Goal: Task Accomplishment & Management: Manage account settings

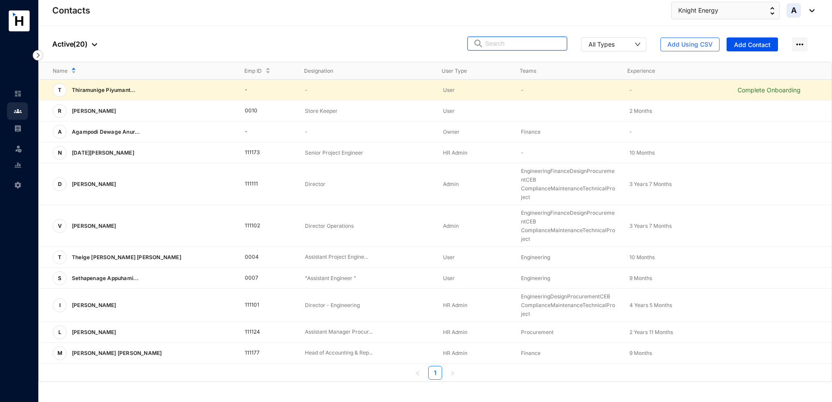
click at [507, 45] on input "text" at bounding box center [523, 43] width 76 height 13
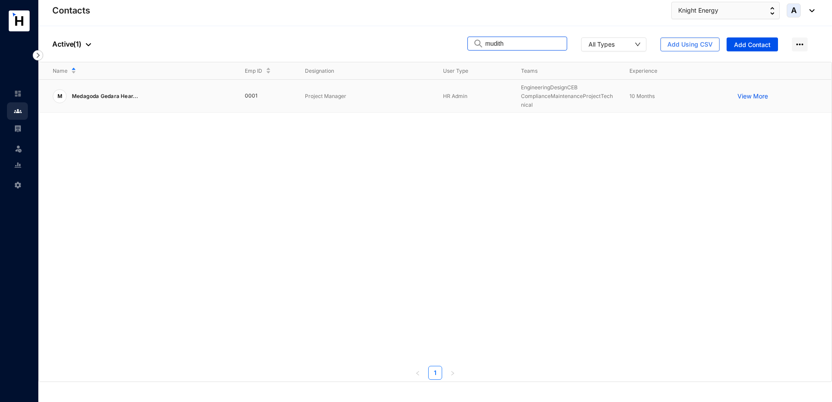
type input "mudith"
click at [394, 97] on p "Project Manager" at bounding box center [367, 96] width 124 height 9
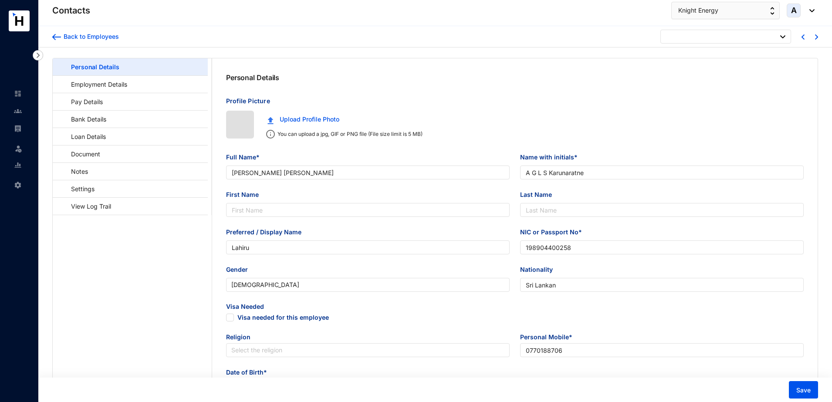
type input "[DATE]"
checkbox input "false"
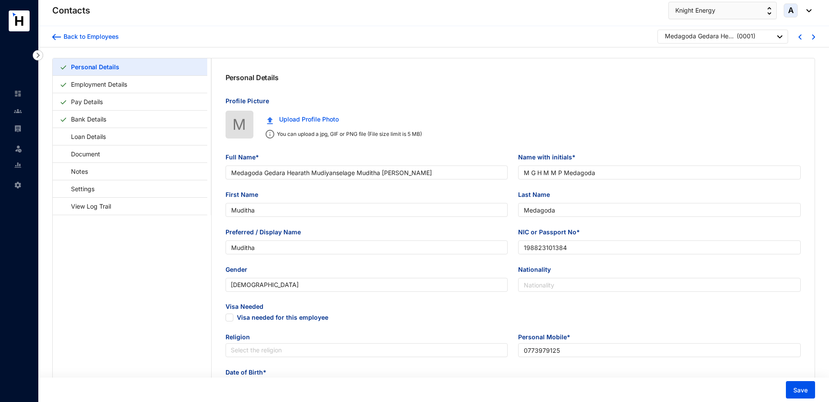
type input "Medagoda Gedara Hearath Mudiyanselage Muditha [PERSON_NAME]"
type input "M G H M M P Medagoda"
type input "Muditha"
type input "Medagoda"
type input "Muditha"
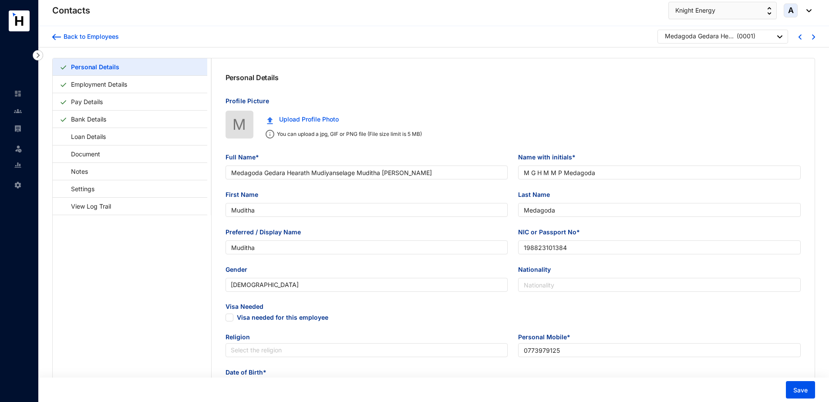
type input "198823101384"
type input "0773979125"
radio input "false"
type input "[PERSON_NAME]"
type input "0717394306"
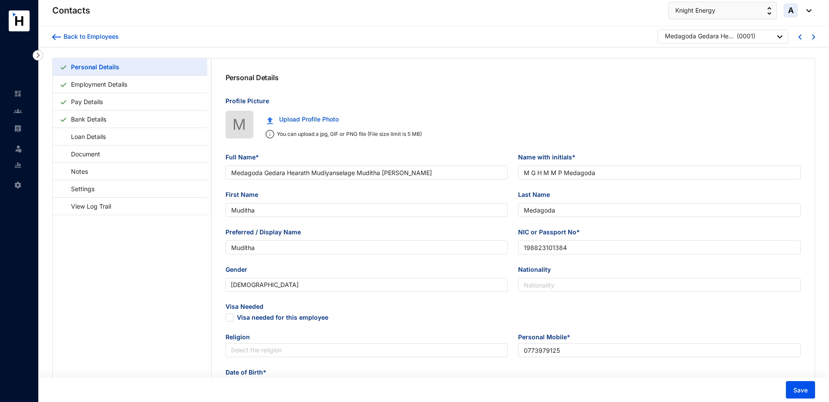
type input "[DATE]"
click at [94, 187] on link "Settings" at bounding box center [79, 189] width 38 height 18
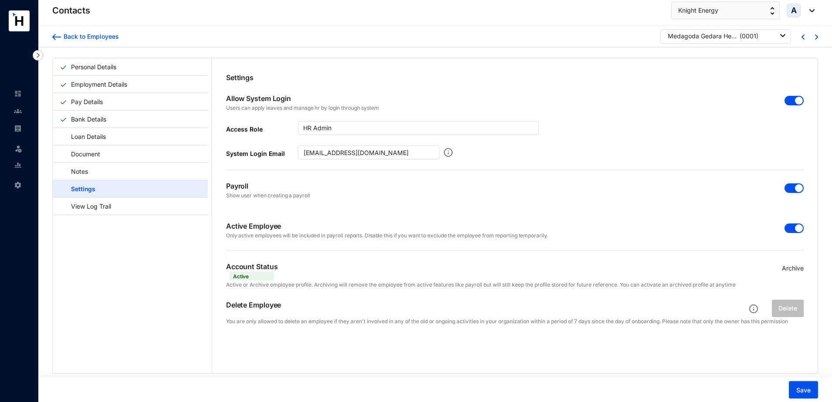
click at [795, 190] on div "button" at bounding box center [799, 188] width 8 height 8
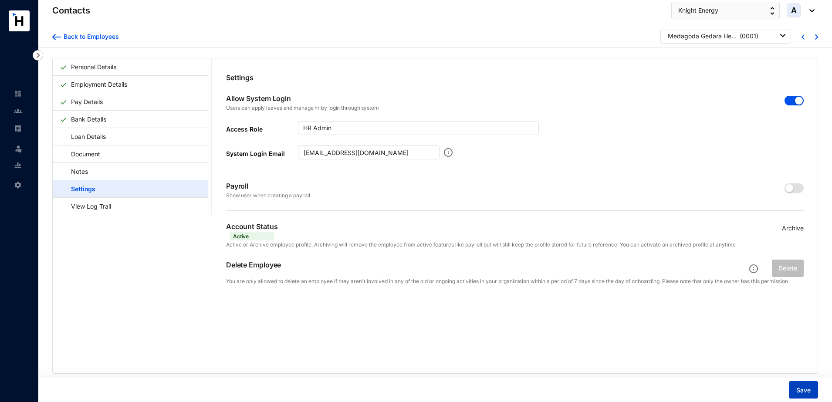
click at [803, 388] on span "Save" at bounding box center [803, 390] width 14 height 9
click at [94, 39] on div "Back to Employees" at bounding box center [90, 36] width 58 height 9
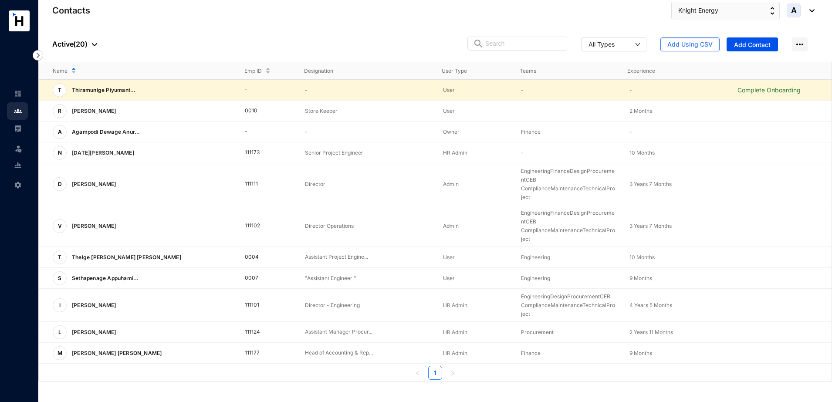
click at [742, 91] on p "Complete Onboarding" at bounding box center [784, 90] width 94 height 9
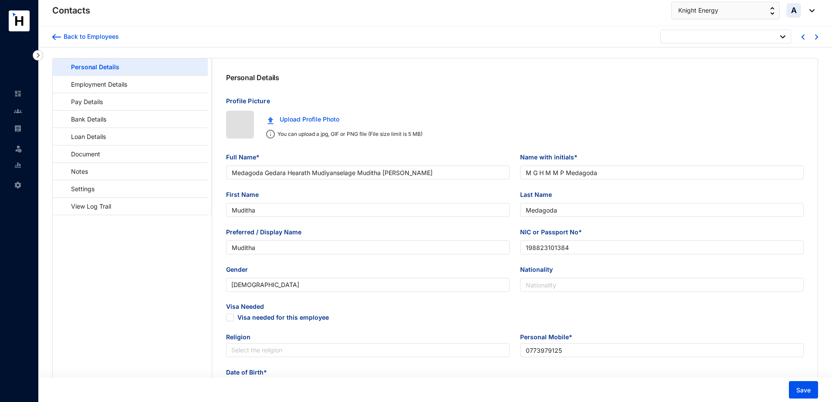
type input "[DATE]"
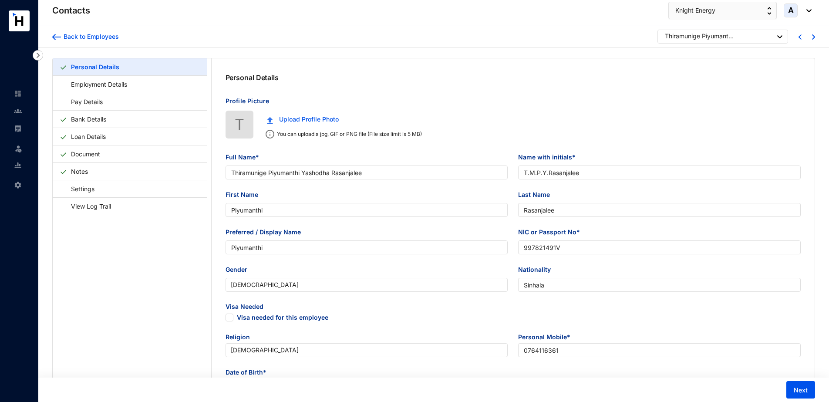
type input "Thiramunige Piyumanthi Yashodha Rasanjalee"
type input "T.M.P.Y.Rasanjalee"
type input "Piyumanthi"
type input "Rasanjalee"
type input "Piyumanthi"
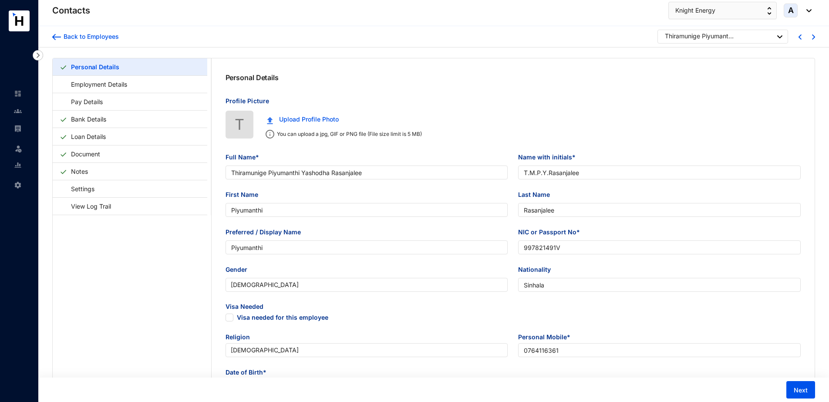
type input "997821491V"
type input "Sinhala"
type input "0764116361"
type input "59/A/2,Morakelle,Ihala Kottramulla"
checkbox input "true"
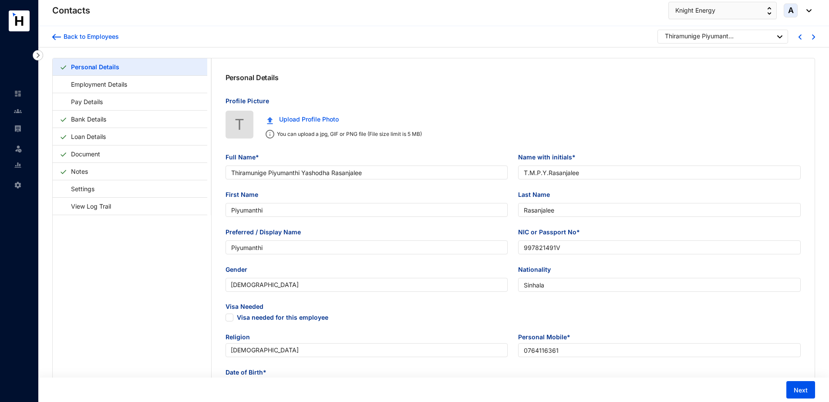
radio input "true"
type input "[PERSON_NAME]"
type input "0766599704"
type input "[DATE]"
click at [102, 87] on link "Employment Details" at bounding box center [95, 84] width 71 height 18
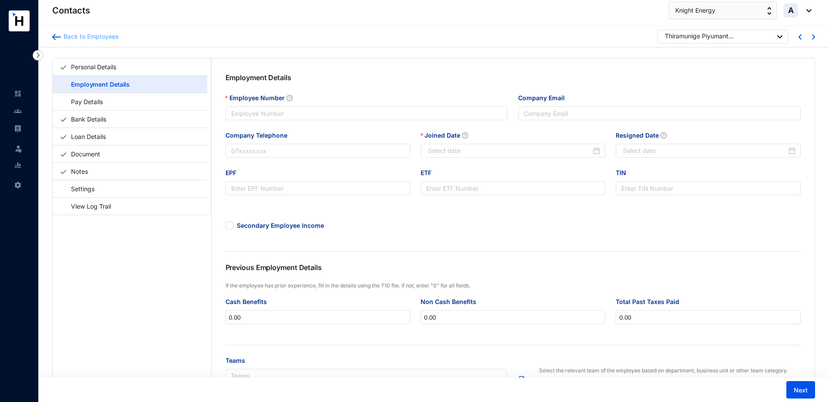
click at [67, 38] on div "Back to Employees" at bounding box center [90, 36] width 58 height 9
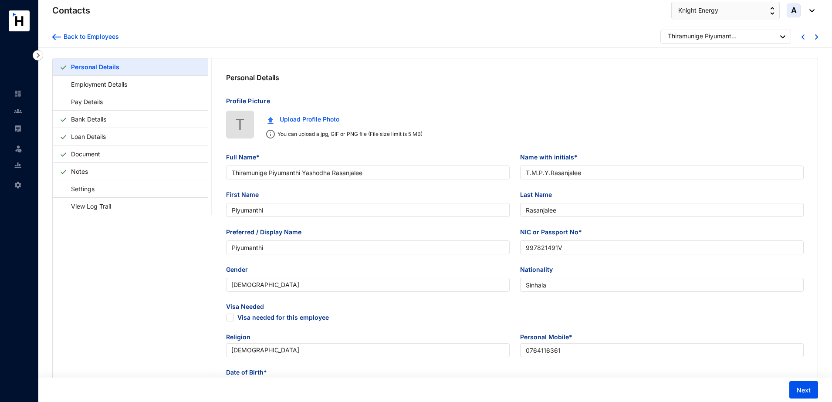
type input "[DATE]"
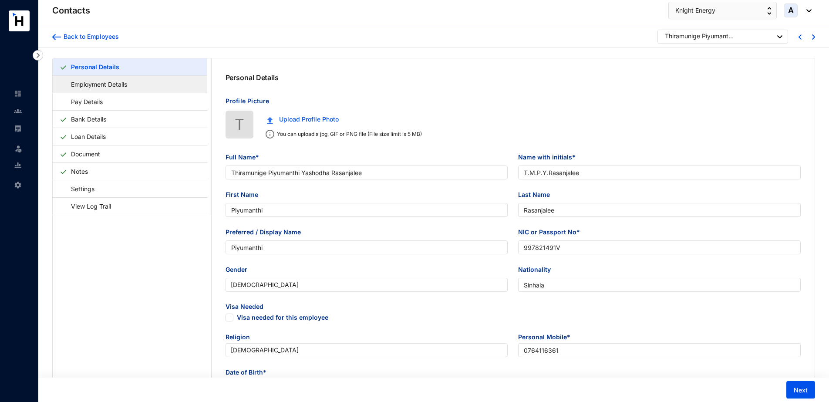
click at [95, 79] on link "Employment Details" at bounding box center [95, 84] width 71 height 18
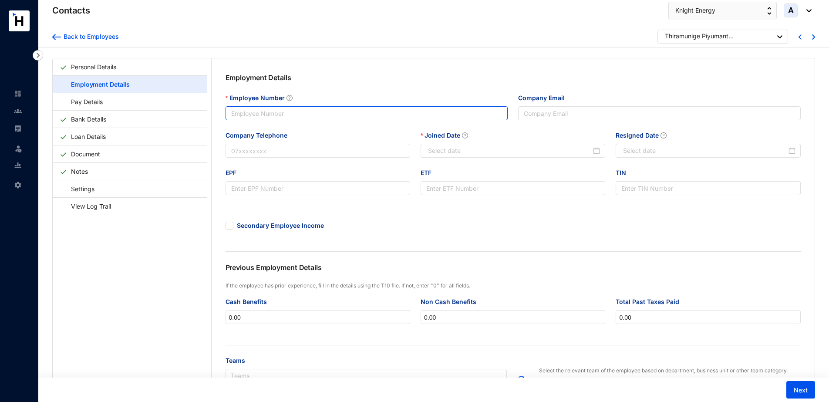
click at [270, 116] on input "Employee Number" at bounding box center [367, 113] width 283 height 14
drag, startPoint x: 289, startPoint y: 117, endPoint x: 214, endPoint y: 108, distance: 75.3
click at [214, 108] on div "Employment Details Employee Number 0011 Company Email Company Telephone Joined …" at bounding box center [513, 256] width 603 height 396
type input "0011"
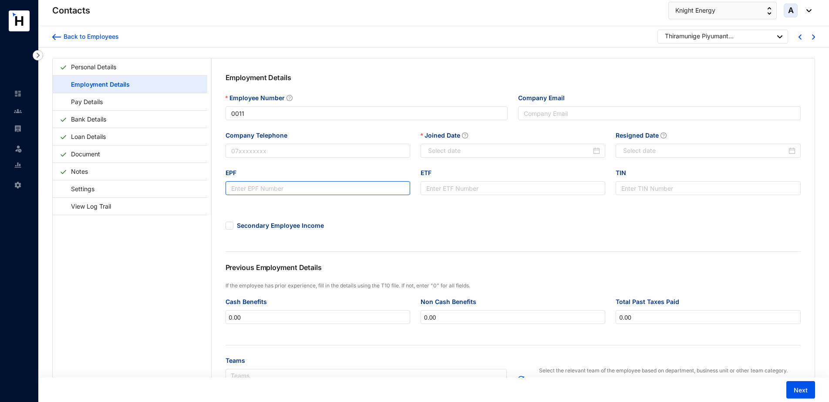
click at [275, 187] on input "EPF" at bounding box center [318, 188] width 185 height 14
paste input "0011"
type input "0011"
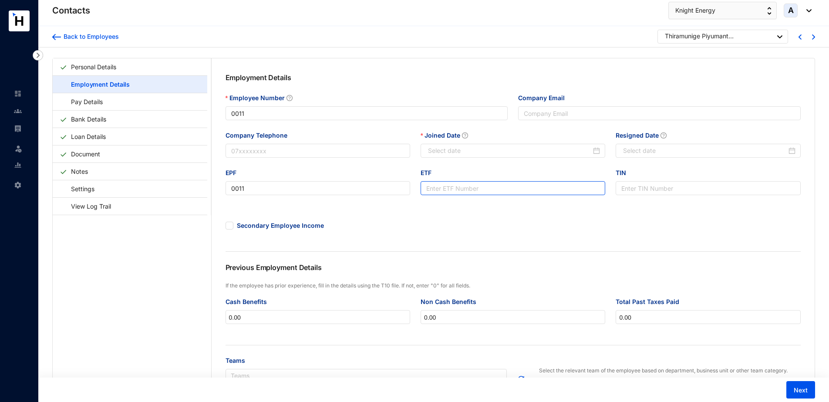
click at [450, 189] on input "ETF" at bounding box center [513, 188] width 185 height 14
paste input "0011"
type input "0011"
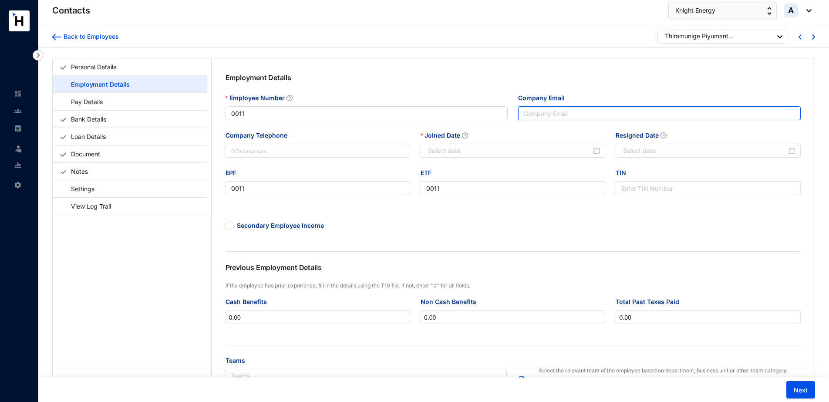
click at [584, 108] on input "Company Email" at bounding box center [659, 113] width 283 height 14
paste input "[EMAIL_ADDRESS][DOMAIN_NAME]"
click at [523, 114] on input "[EMAIL_ADDRESS][DOMAIN_NAME]" at bounding box center [659, 113] width 283 height 14
type input "[EMAIL_ADDRESS][DOMAIN_NAME]"
click at [600, 151] on div at bounding box center [514, 151] width 172 height 10
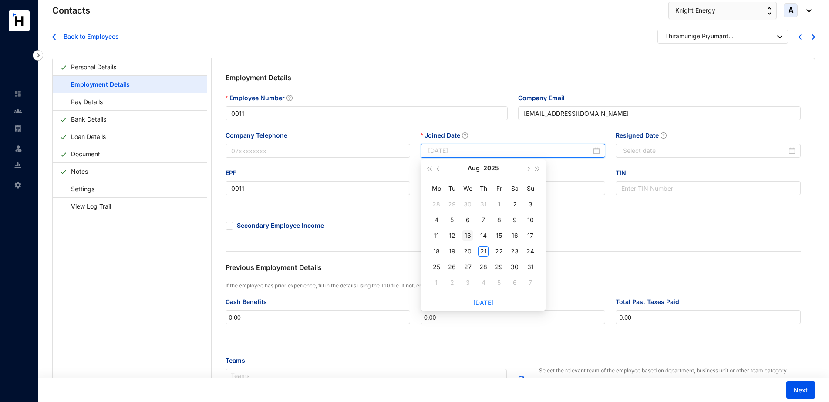
type input "[DATE]"
click at [468, 233] on div "13" at bounding box center [467, 235] width 10 height 10
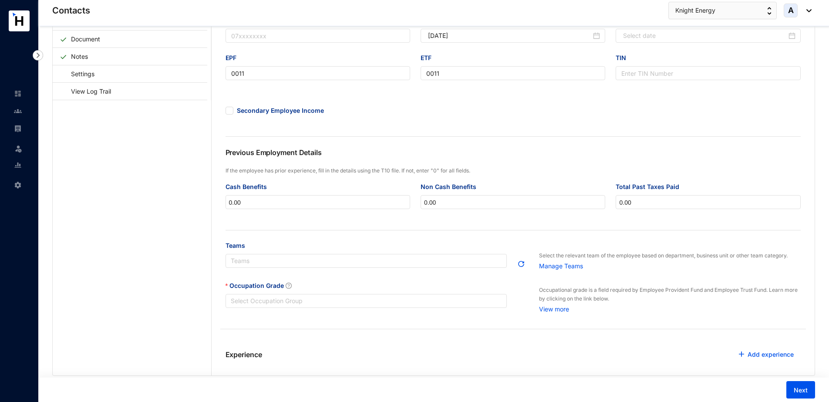
scroll to position [143, 0]
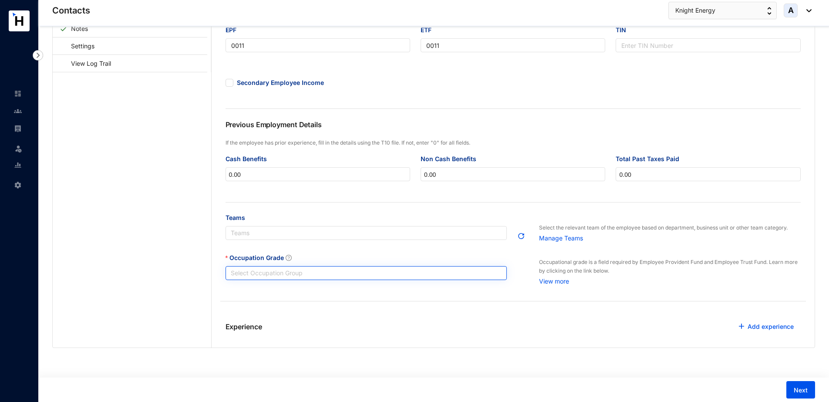
click at [321, 273] on input "Occupation Grade" at bounding box center [366, 272] width 271 height 13
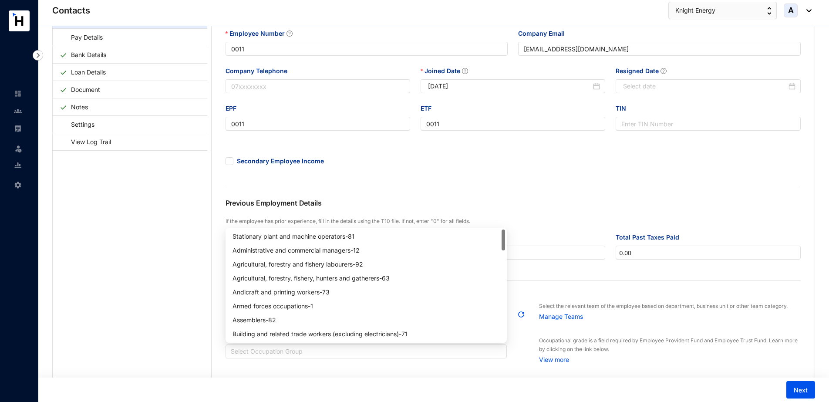
scroll to position [0, 0]
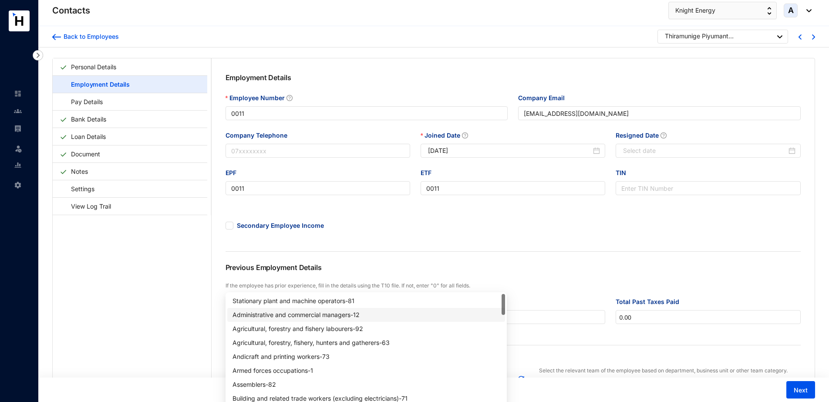
click at [312, 314] on div "Administrative and commercial managers - 12" at bounding box center [366, 315] width 267 height 10
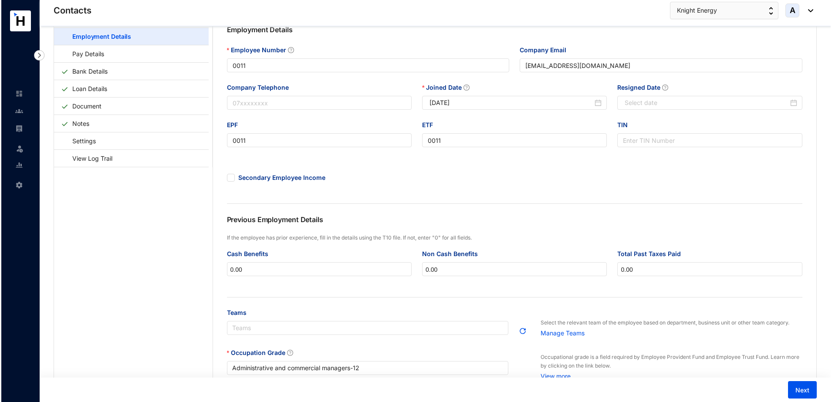
scroll to position [143, 0]
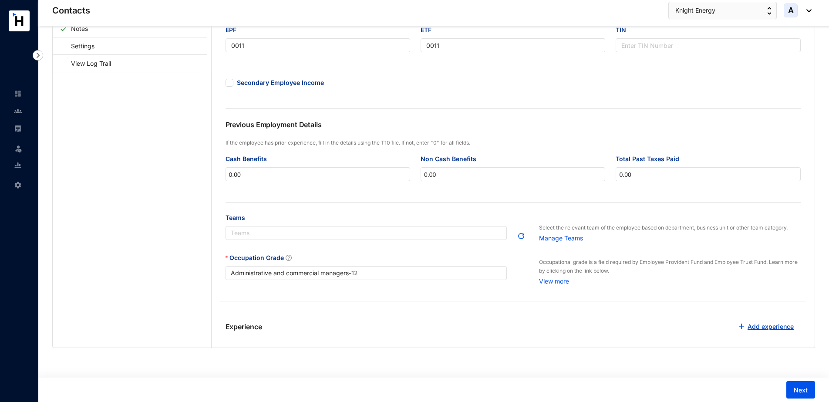
click at [775, 325] on link "Add experience" at bounding box center [771, 326] width 46 height 7
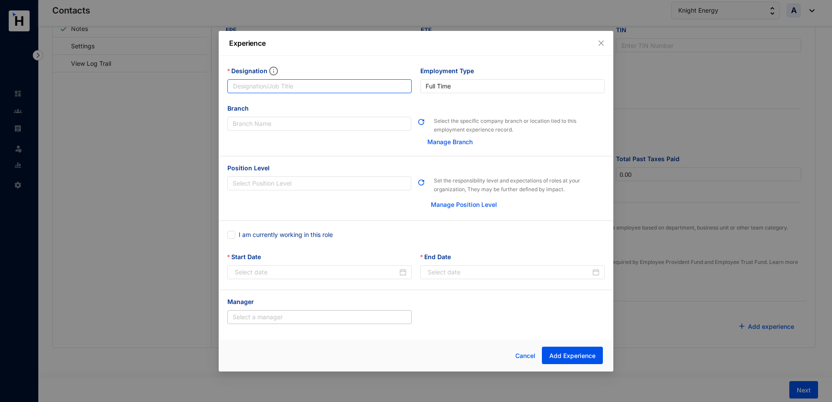
click at [280, 87] on input "Designation" at bounding box center [319, 86] width 184 height 14
click at [289, 86] on input "Designation" at bounding box center [319, 86] width 184 height 14
type input "Procurement Executive"
drag, startPoint x: 285, startPoint y: 84, endPoint x: 222, endPoint y: 82, distance: 63.6
click at [222, 82] on div "Designation Procurement Executive Employment Type [DEMOGRAPHIC_DATA]" at bounding box center [416, 84] width 395 height 37
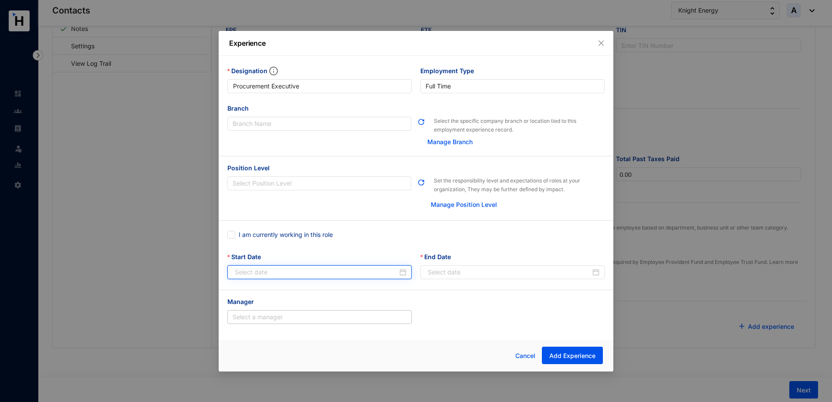
click at [246, 270] on input "Start Date" at bounding box center [316, 272] width 163 height 10
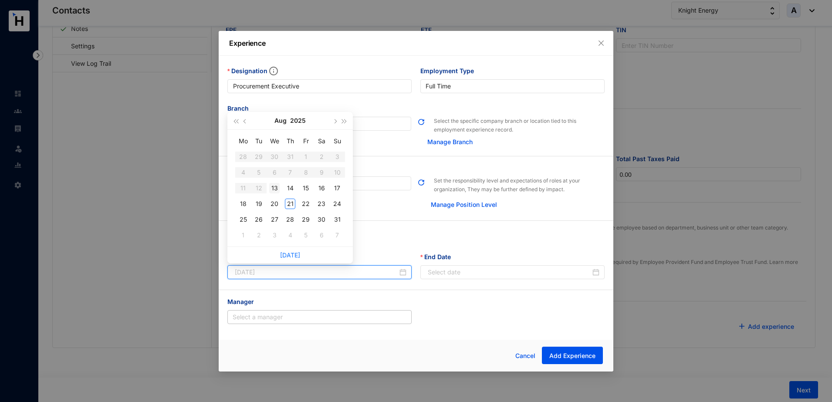
type input "[DATE]"
click at [277, 187] on div "13" at bounding box center [274, 188] width 10 height 10
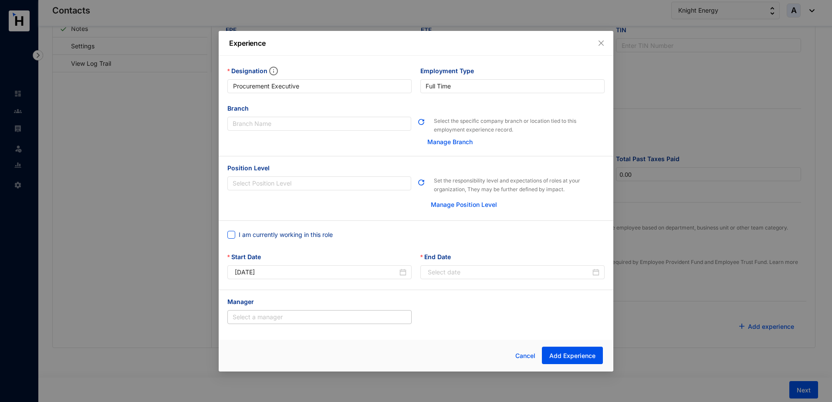
click at [230, 236] on input "I am currently working in this role" at bounding box center [230, 234] width 6 height 6
checkbox input "true"
click at [309, 317] on input "search" at bounding box center [320, 316] width 174 height 13
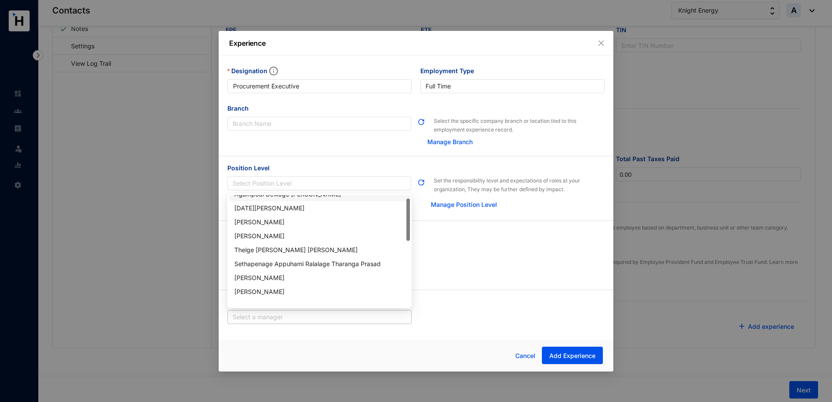
scroll to position [0, 0]
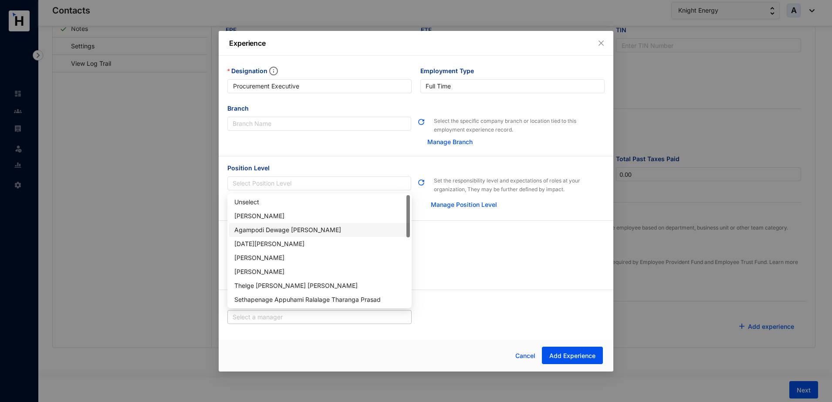
drag, startPoint x: 408, startPoint y: 221, endPoint x: 369, endPoint y: 193, distance: 48.1
click at [400, 202] on div "Unselect [PERSON_NAME] [PERSON_NAME] [DATE][PERSON_NAME] [PERSON_NAME] [PERSON_…" at bounding box center [319, 250] width 181 height 111
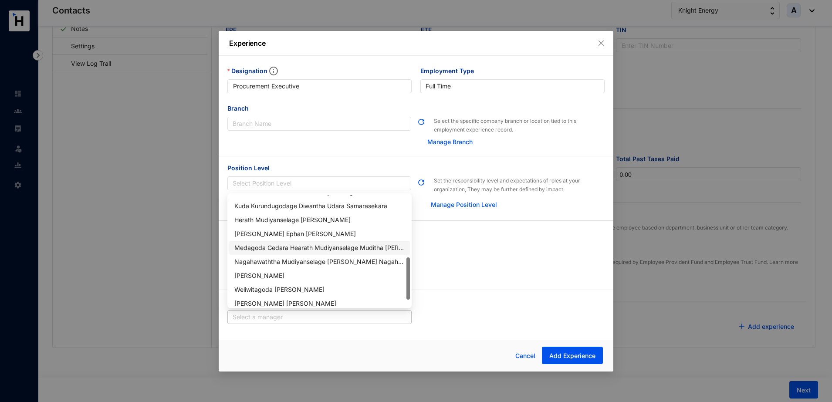
scroll to position [181, 0]
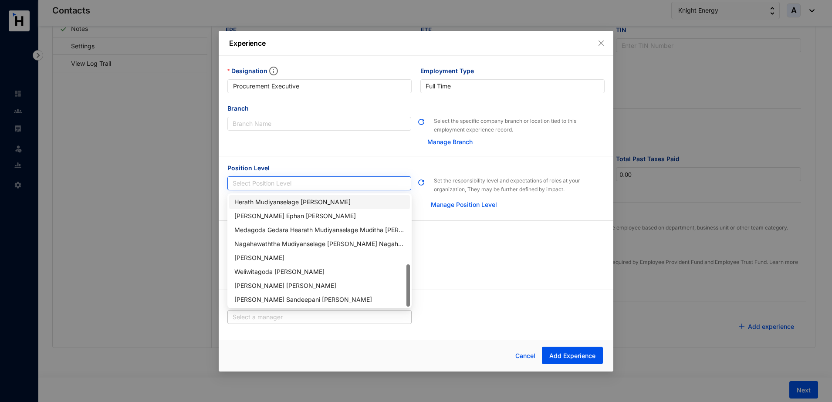
click at [307, 182] on input "Position Level" at bounding box center [319, 183] width 173 height 13
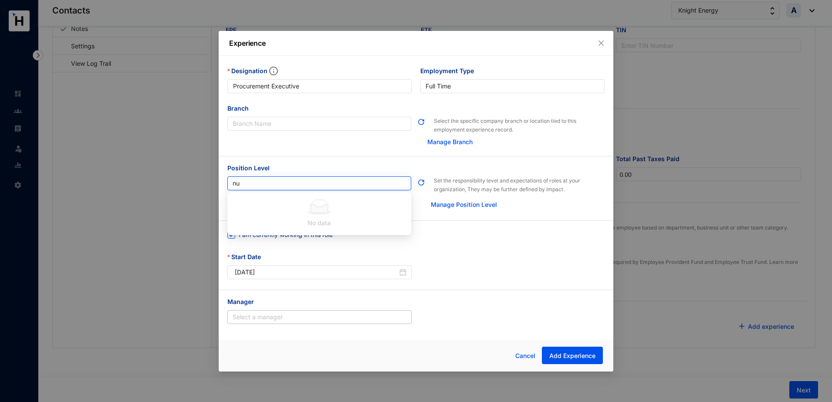
type input "n"
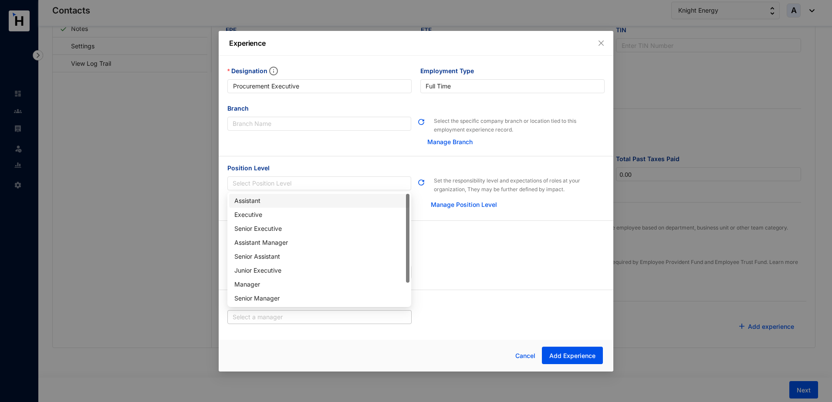
click at [490, 244] on div "I am currently working in this role" at bounding box center [415, 240] width 377 height 24
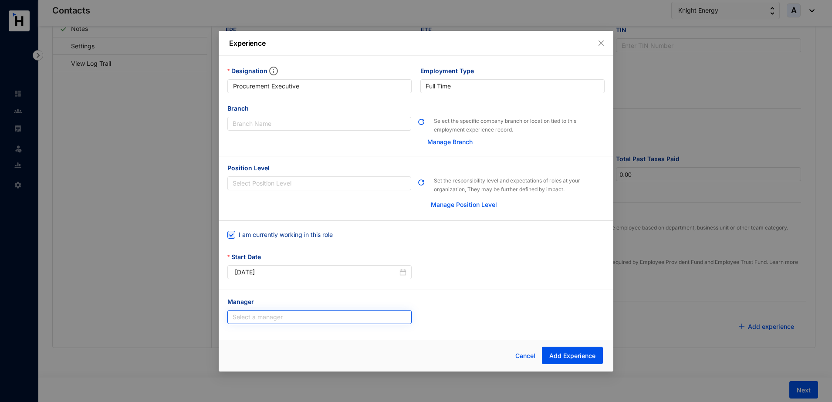
click at [334, 314] on input "search" at bounding box center [320, 316] width 174 height 13
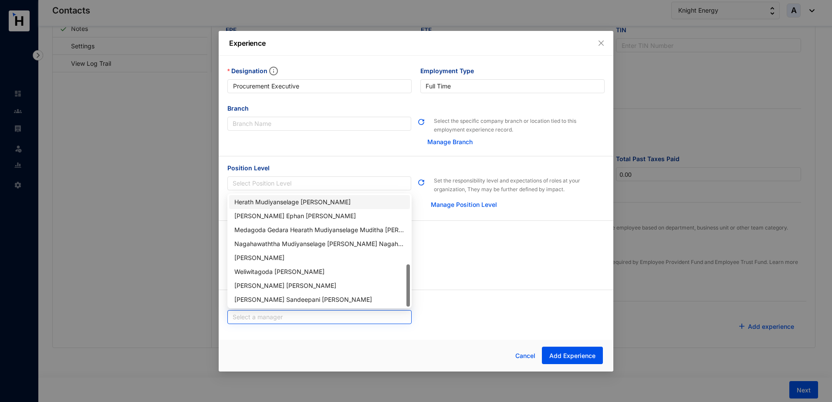
type input "n"
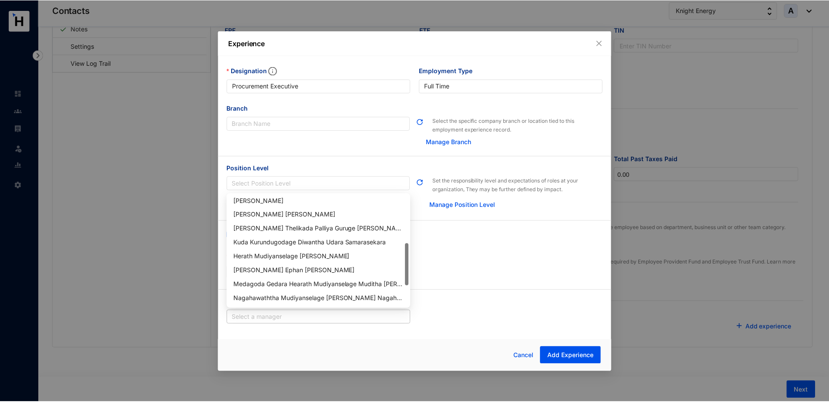
scroll to position [72, 0]
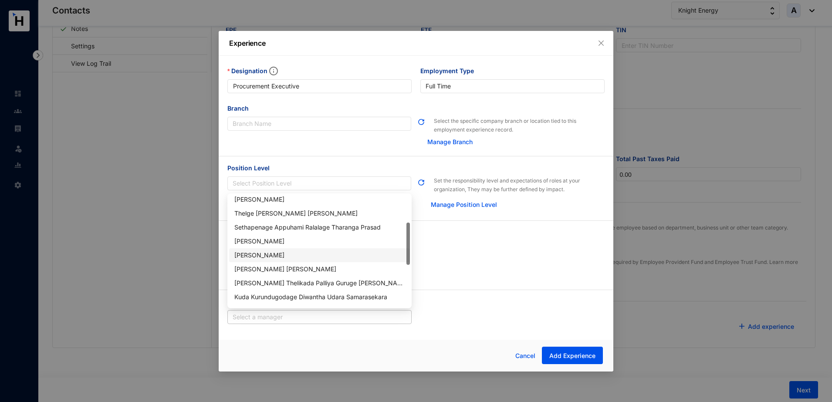
click at [275, 255] on div "[PERSON_NAME]" at bounding box center [319, 255] width 170 height 10
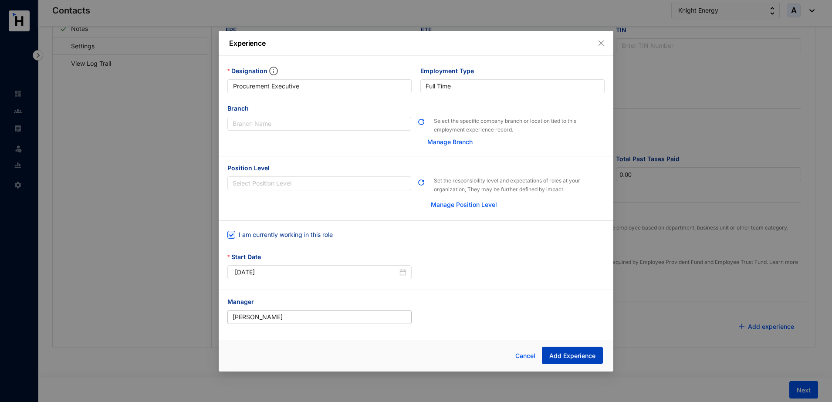
click at [559, 351] on span "Add Experience" at bounding box center [572, 355] width 46 height 9
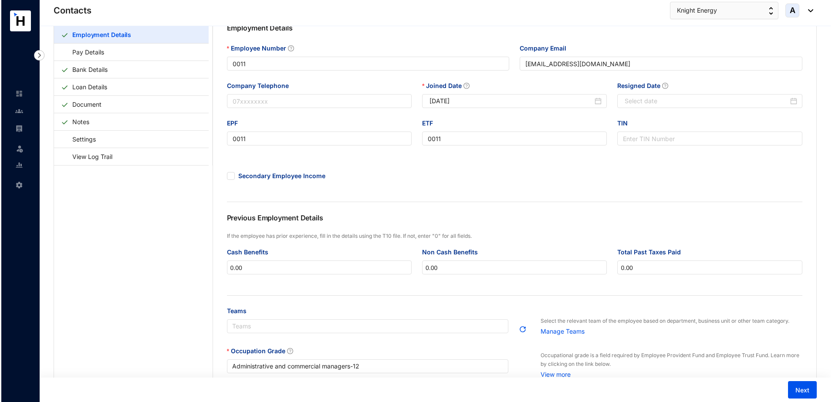
scroll to position [0, 0]
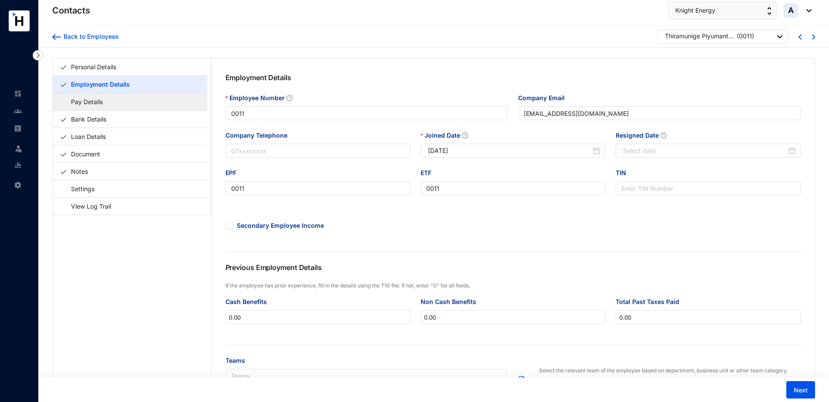
click at [100, 106] on link "Pay Details" at bounding box center [83, 102] width 46 height 18
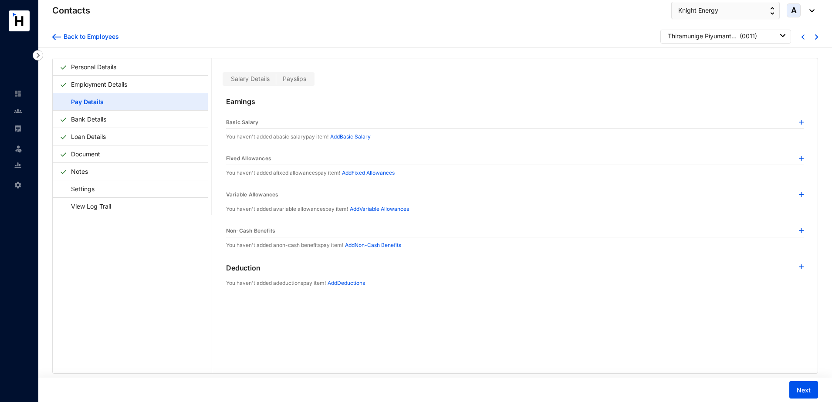
click at [350, 135] on p "Add Basic Salary" at bounding box center [350, 136] width 40 height 9
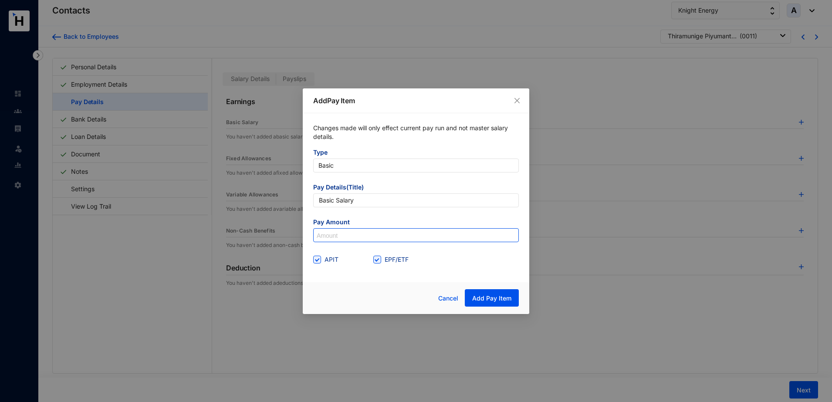
click at [332, 236] on input at bounding box center [416, 236] width 205 height 14
type input "90,000"
click at [502, 302] on button "Add Pay Item" at bounding box center [492, 297] width 54 height 17
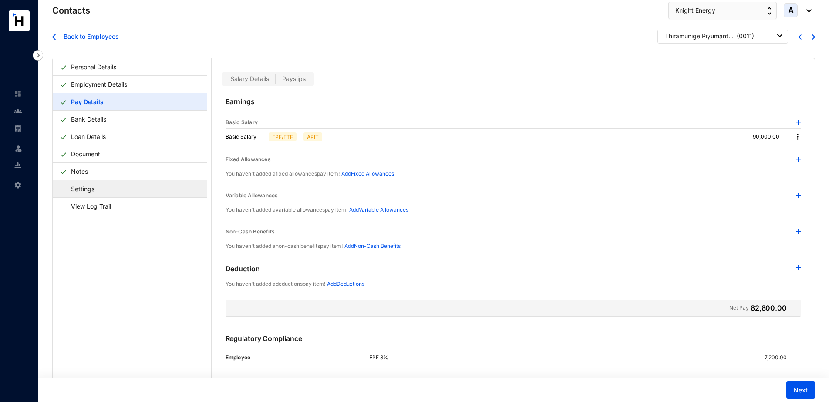
click at [98, 191] on link "Settings" at bounding box center [79, 189] width 38 height 18
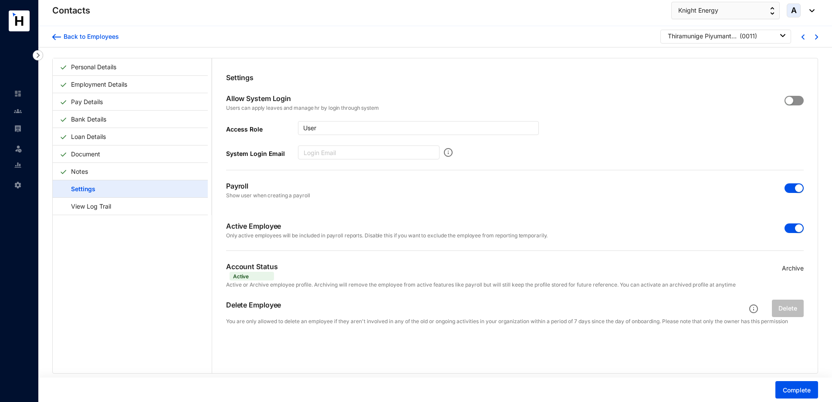
click at [789, 102] on div "button" at bounding box center [789, 101] width 8 height 8
click at [399, 153] on input "System Login Email" at bounding box center [369, 152] width 142 height 14
paste input "[EMAIL_ADDRESS][DOMAIN_NAME]"
type input "[EMAIL_ADDRESS][DOMAIN_NAME]"
click at [799, 387] on span "Complete" at bounding box center [796, 390] width 28 height 9
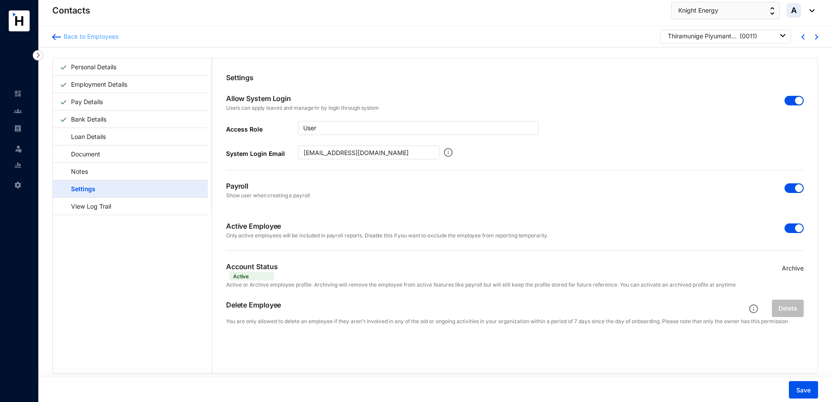
click at [96, 35] on div "Back to Employees" at bounding box center [90, 36] width 58 height 9
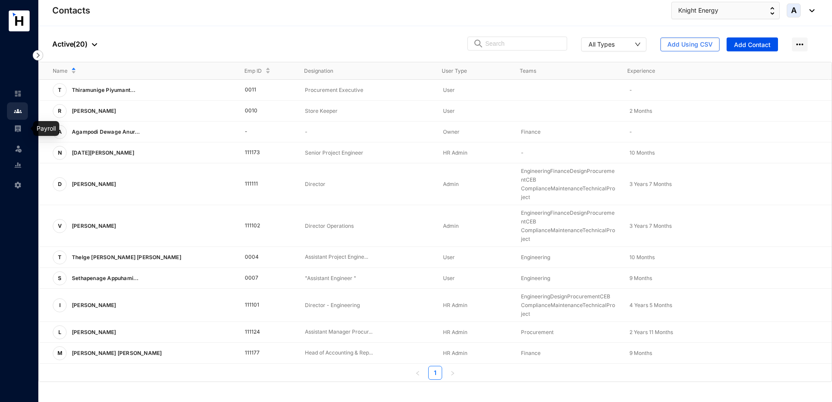
click at [20, 127] on img at bounding box center [18, 129] width 8 height 8
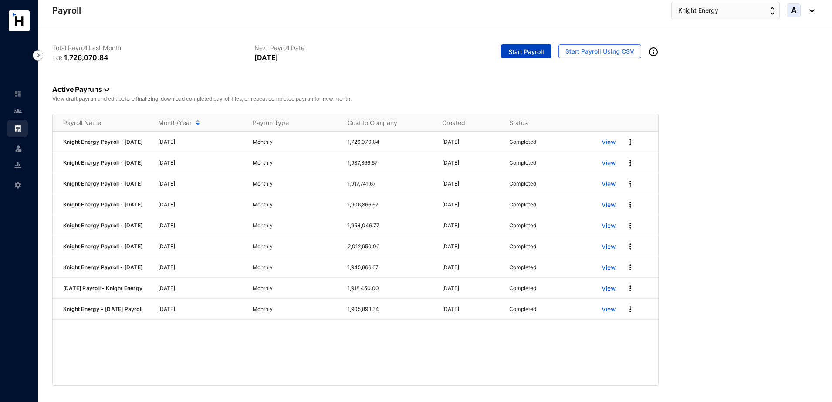
click at [538, 54] on span "Start Payroll" at bounding box center [526, 51] width 36 height 9
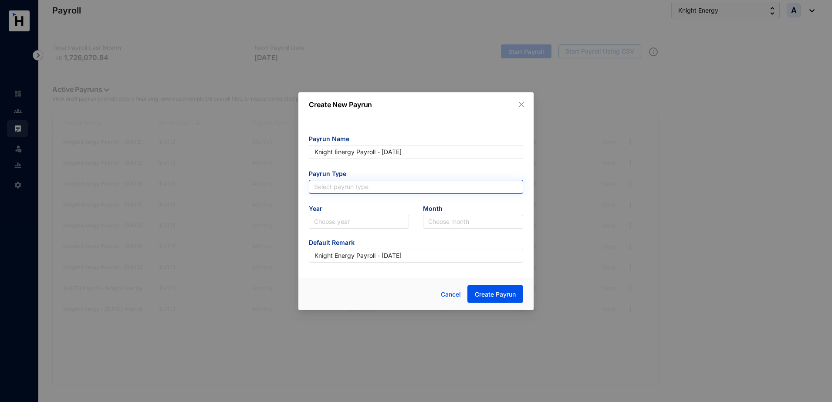
click at [343, 188] on input "search" at bounding box center [416, 186] width 204 height 13
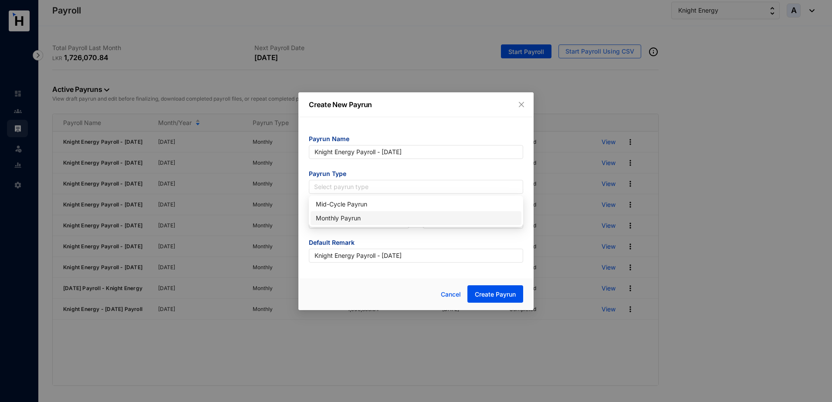
click at [340, 219] on div "Monthly Payrun" at bounding box center [416, 218] width 200 height 10
click at [340, 219] on input "search" at bounding box center [359, 221] width 90 height 13
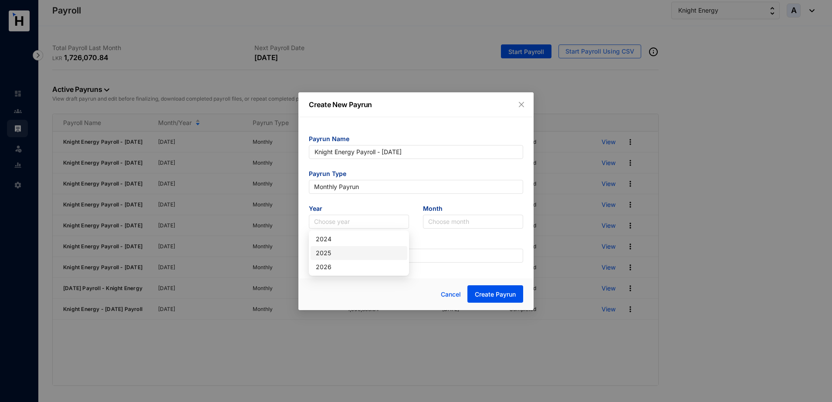
click at [326, 251] on div "2025" at bounding box center [359, 253] width 86 height 10
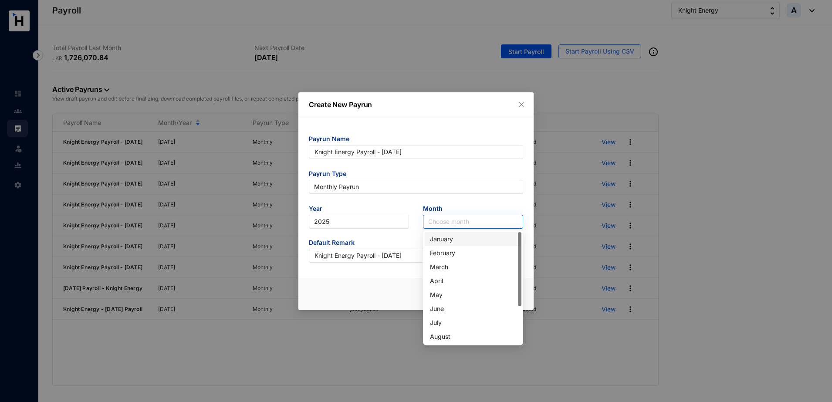
click at [467, 224] on input "search" at bounding box center [473, 221] width 90 height 13
click at [453, 339] on div "August" at bounding box center [473, 337] width 86 height 10
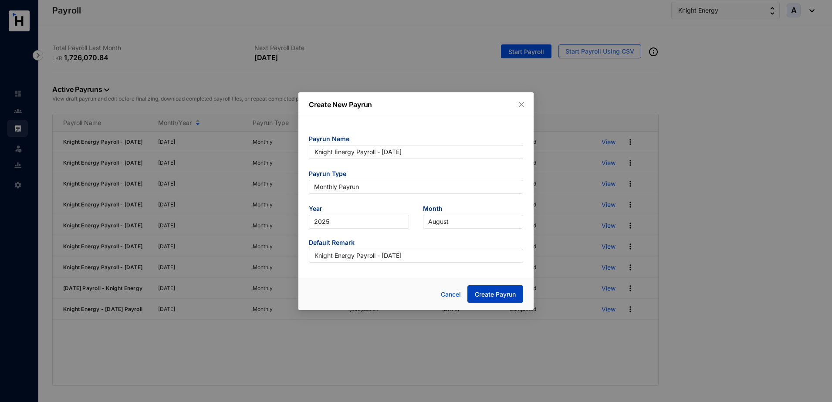
click at [492, 293] on span "Create Payrun" at bounding box center [495, 294] width 41 height 9
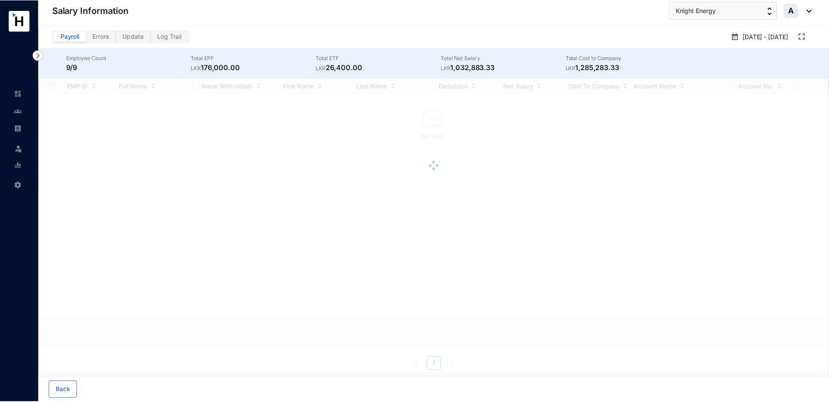
checkbox input "true"
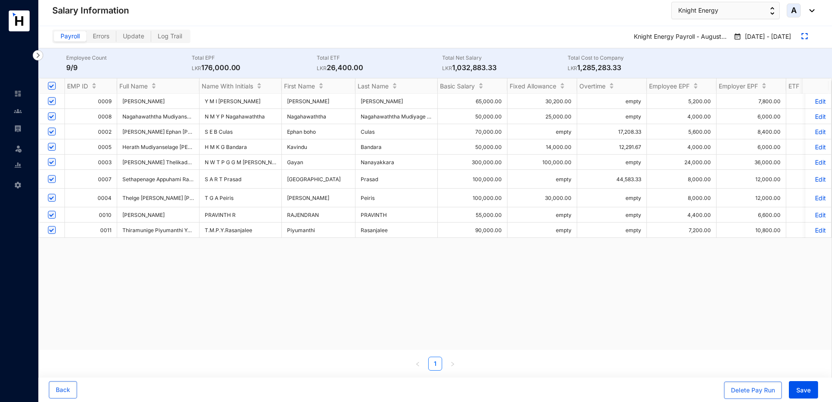
click at [816, 132] on p "Edit" at bounding box center [817, 131] width 15 height 7
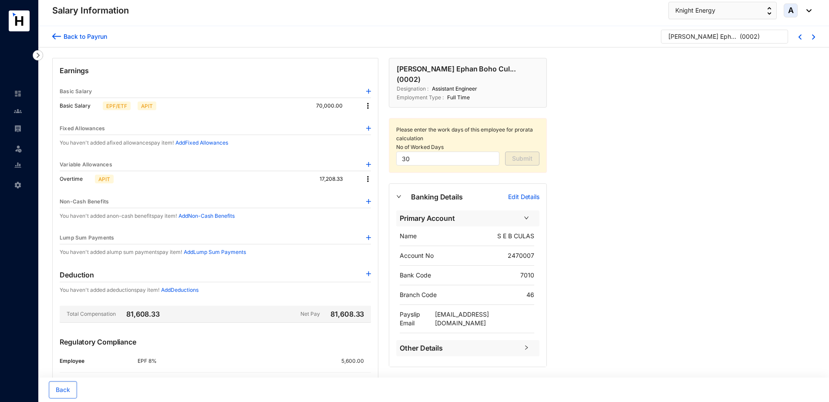
click at [365, 177] on img at bounding box center [368, 179] width 9 height 9
click at [378, 195] on span "Edit" at bounding box center [380, 194] width 18 height 10
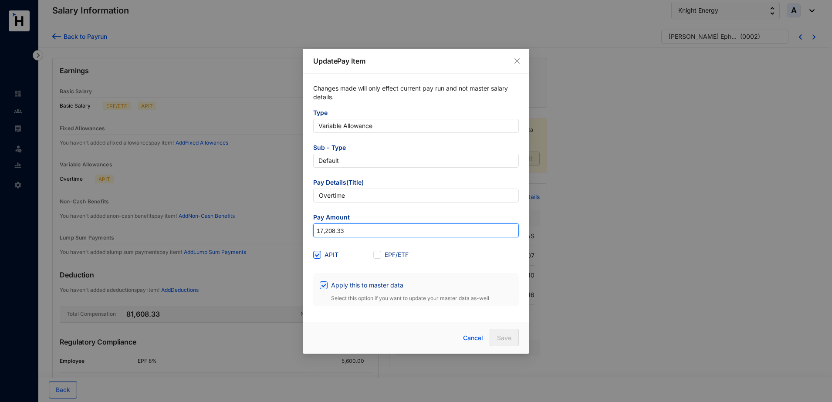
drag, startPoint x: 362, startPoint y: 233, endPoint x: 306, endPoint y: 233, distance: 56.6
click at [306, 233] on div "Changes made will only effect current pay run and not master salary details. Ty…" at bounding box center [416, 195] width 226 height 243
paste input
paste input "31,500"
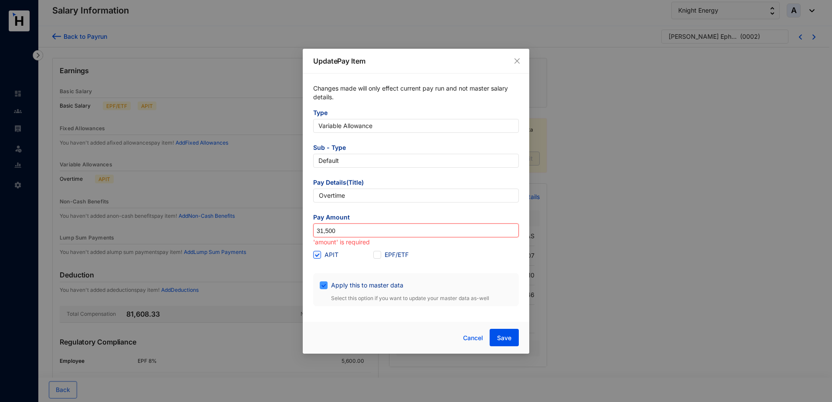
type input "31,500"
click at [324, 283] on input "Apply this to master data" at bounding box center [323, 284] width 6 height 6
checkbox input "false"
click at [505, 335] on span "Save" at bounding box center [504, 338] width 14 height 9
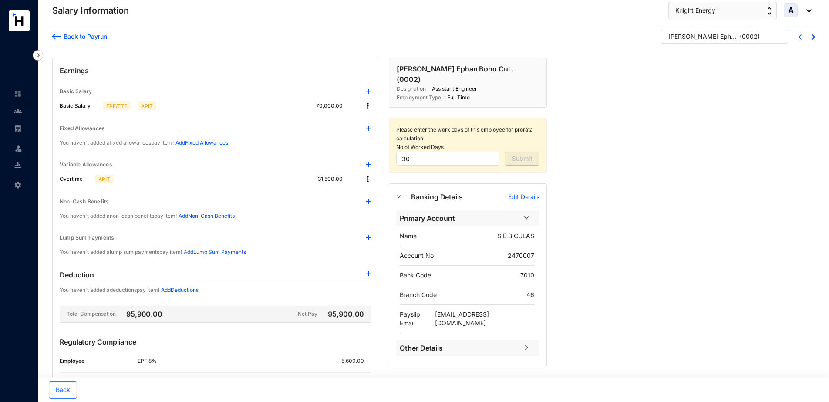
click at [91, 37] on div "Back to Payrun" at bounding box center [84, 36] width 46 height 9
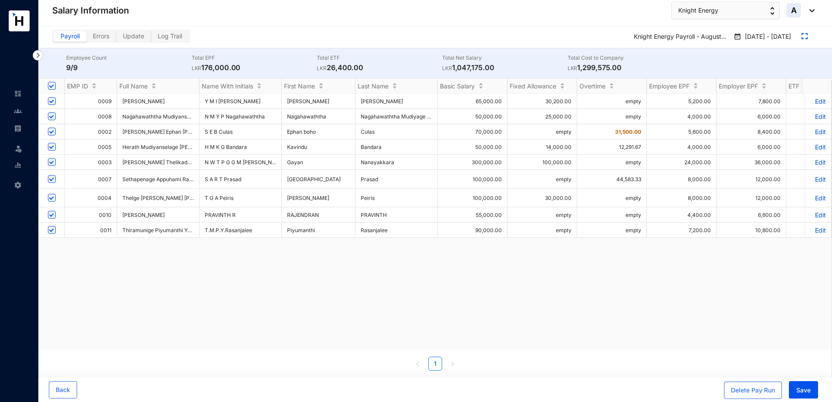
click at [810, 145] on p "Edit" at bounding box center [817, 146] width 15 height 7
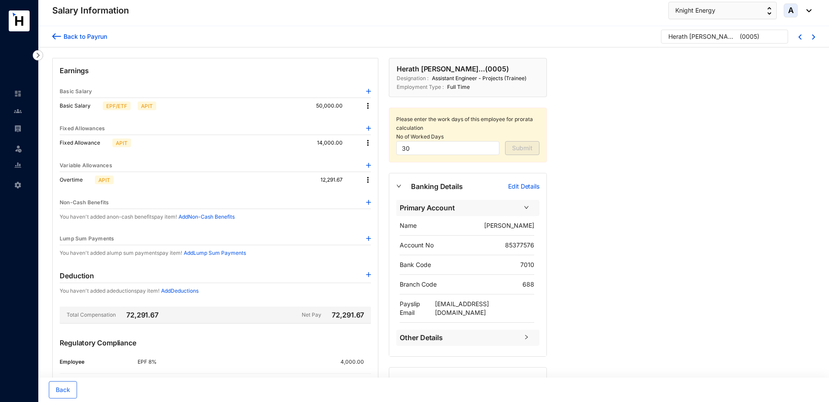
click at [368, 180] on img at bounding box center [368, 179] width 9 height 9
click at [375, 192] on span "Edit" at bounding box center [380, 195] width 18 height 10
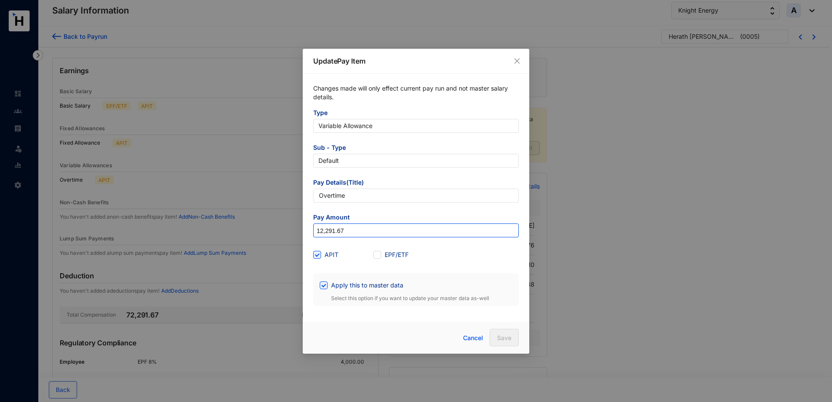
drag, startPoint x: 357, startPoint y: 232, endPoint x: 314, endPoint y: 232, distance: 44.0
click at [314, 232] on input "12,291.67" at bounding box center [416, 231] width 205 height 14
paste input "7,708.33"
type input "17,708.33"
click at [325, 284] on input "Apply this to master data" at bounding box center [323, 284] width 6 height 6
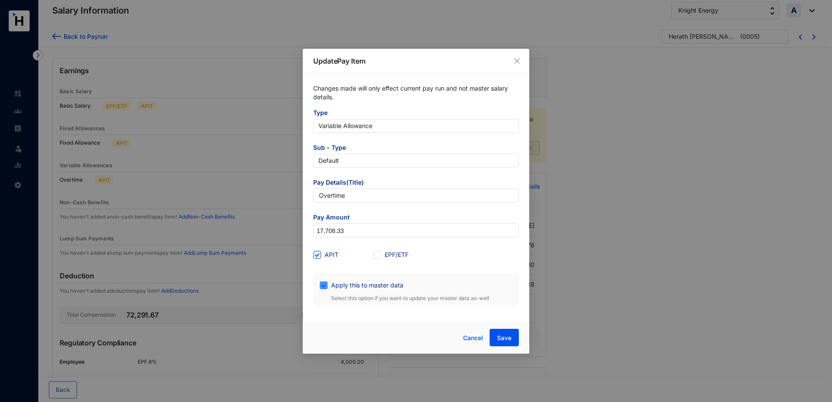
checkbox input "false"
click at [510, 342] on button "Save" at bounding box center [503, 337] width 29 height 17
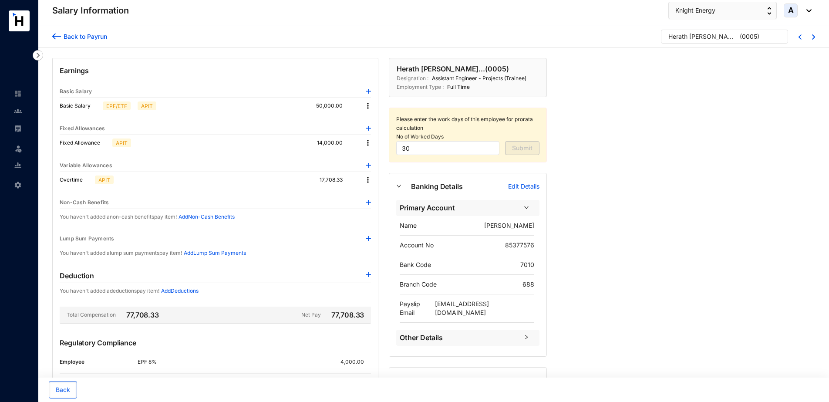
click at [103, 38] on div "Back to Payrun" at bounding box center [84, 36] width 46 height 9
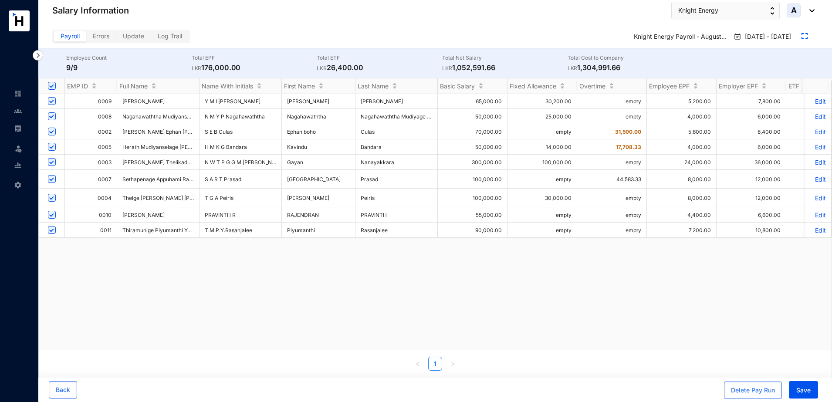
click at [814, 178] on p "Edit" at bounding box center [817, 178] width 15 height 7
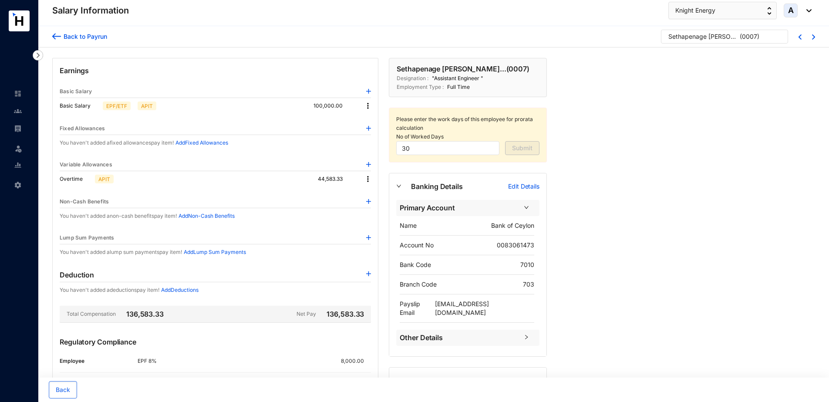
click at [367, 178] on img at bounding box center [368, 179] width 9 height 9
click at [378, 195] on span "Edit" at bounding box center [380, 194] width 18 height 10
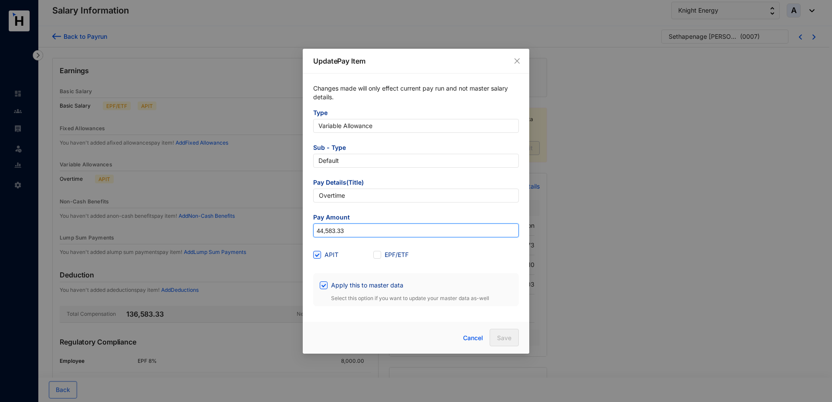
drag, startPoint x: 352, startPoint y: 230, endPoint x: 311, endPoint y: 226, distance: 41.1
click at [311, 226] on div "Changes made will only effect current pay run and not master salary details. Ty…" at bounding box center [416, 195] width 226 height 243
paste input "52,500"
type input "52,500"
click at [325, 285] on input "Apply this to master data" at bounding box center [323, 284] width 6 height 6
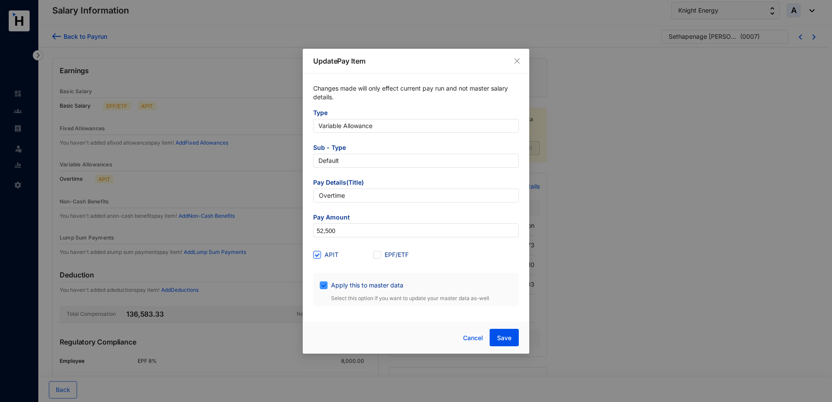
checkbox input "false"
click at [507, 337] on span "Save" at bounding box center [504, 338] width 14 height 9
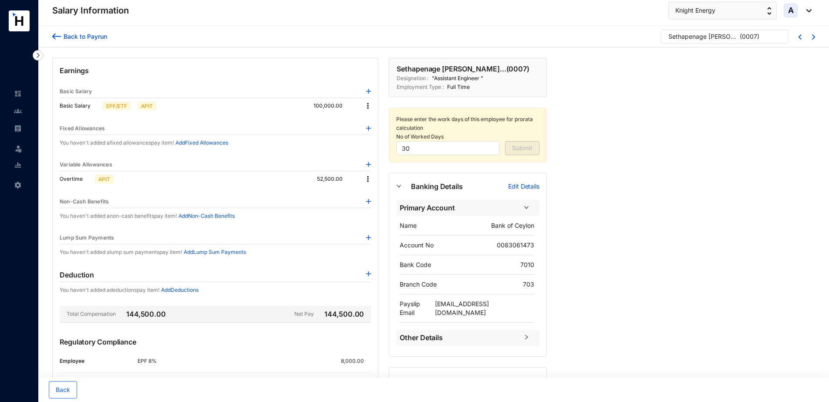
click at [91, 34] on div "Back to Payrun" at bounding box center [84, 36] width 46 height 9
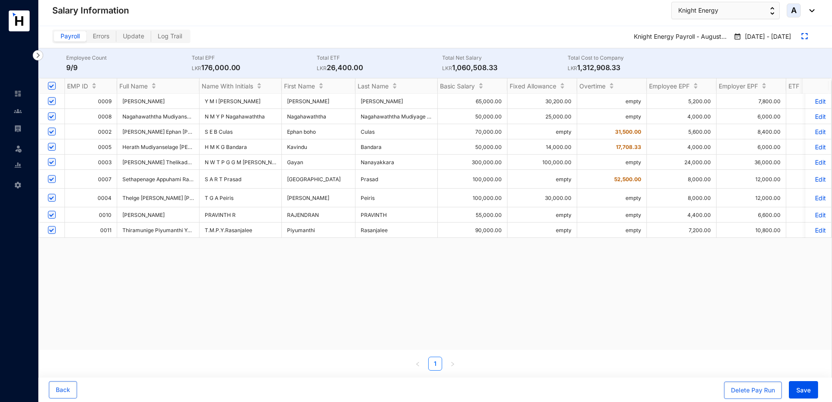
click at [813, 197] on p "Edit" at bounding box center [817, 197] width 15 height 7
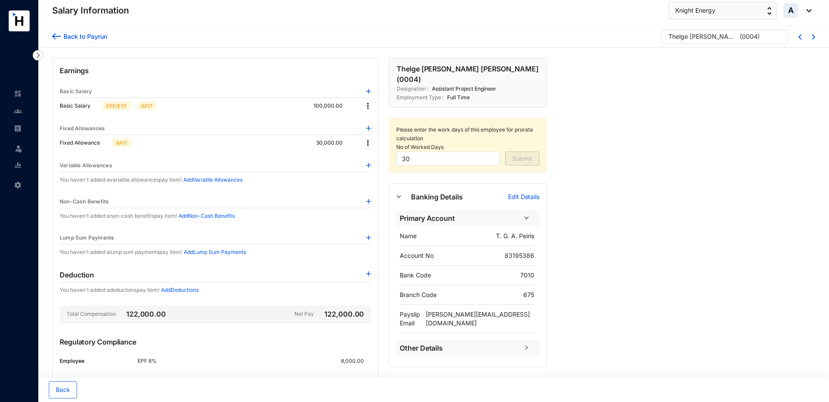
click at [370, 164] on img at bounding box center [368, 165] width 5 height 5
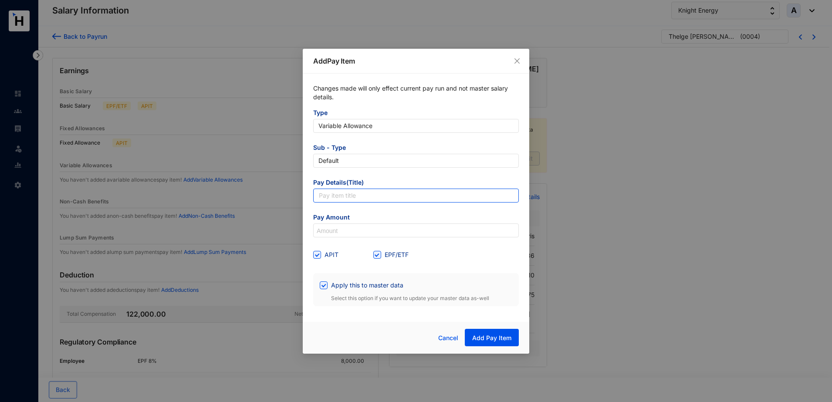
click at [350, 200] on input "text" at bounding box center [416, 196] width 206 height 14
type input "Overtime"
click at [324, 283] on input "Apply this to master data" at bounding box center [323, 284] width 6 height 6
checkbox input "false"
click at [329, 230] on input at bounding box center [416, 231] width 205 height 14
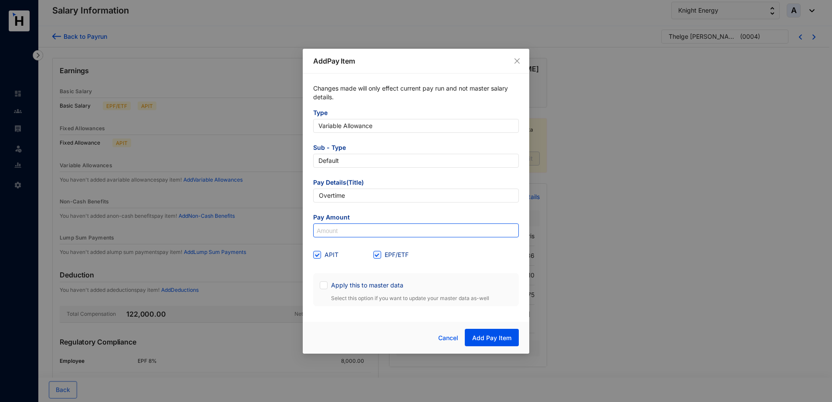
paste input "12,083.33"
type input "12,083.33"
click at [498, 336] on span "Add Pay Item" at bounding box center [491, 338] width 39 height 9
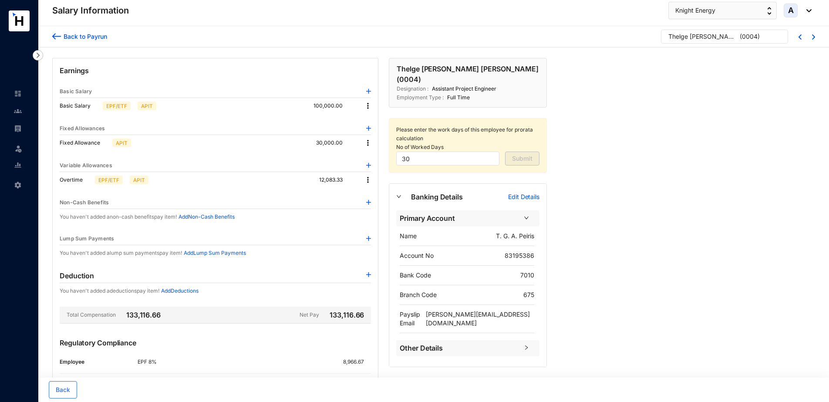
click at [366, 177] on img at bounding box center [368, 179] width 9 height 9
click at [379, 191] on span "Edit" at bounding box center [380, 195] width 18 height 10
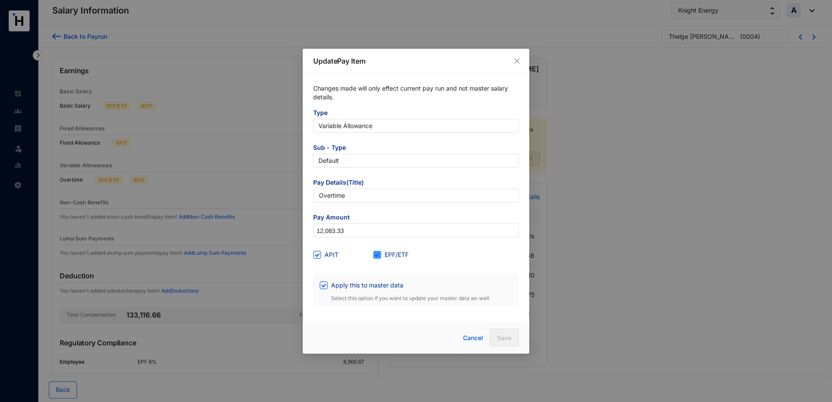
click at [376, 253] on input "EPF/ETF" at bounding box center [376, 254] width 6 height 6
checkbox input "false"
click at [327, 283] on span "Apply this to master data" at bounding box center [366, 285] width 79 height 10
click at [326, 283] on input "Apply this to master data" at bounding box center [323, 284] width 6 height 6
checkbox input "false"
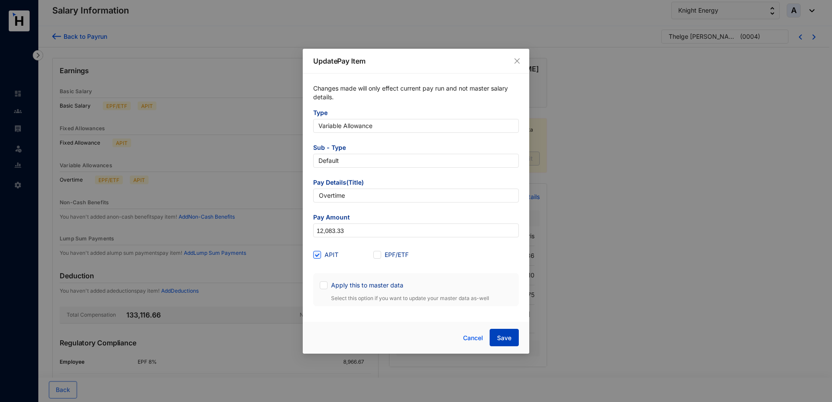
click at [509, 335] on span "Save" at bounding box center [504, 338] width 14 height 9
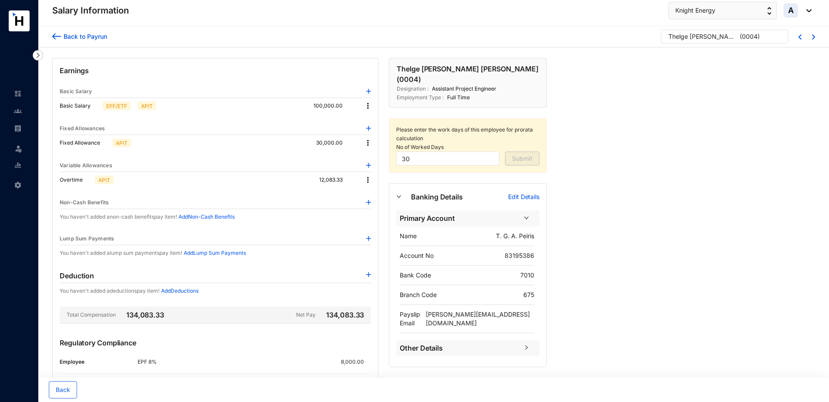
click at [87, 33] on div "Back to Payrun" at bounding box center [84, 36] width 46 height 9
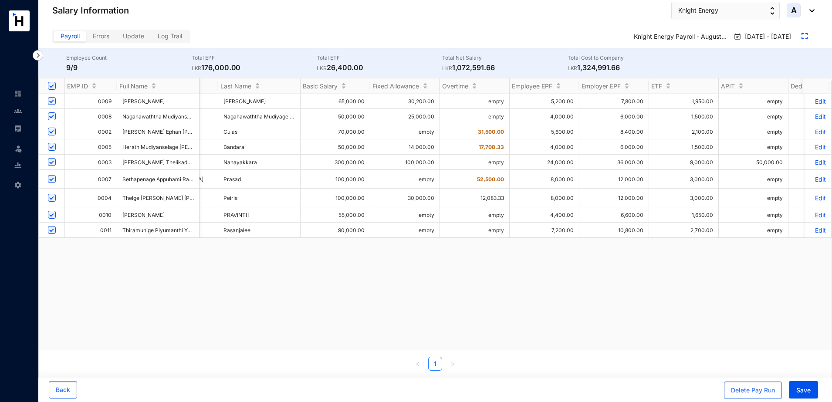
scroll to position [0, 148]
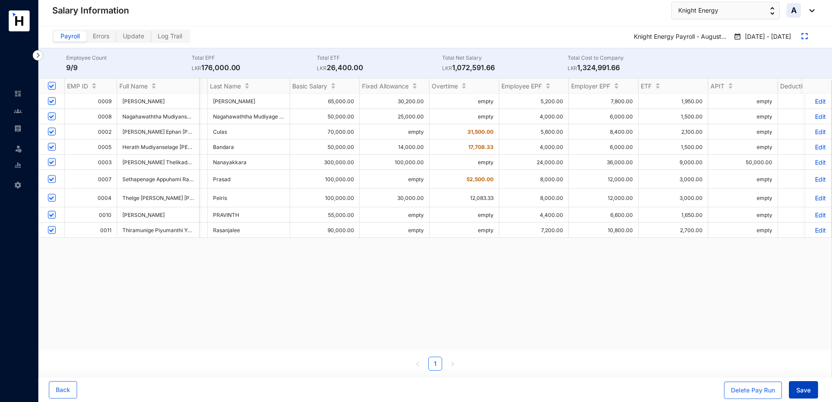
click at [803, 390] on span "Save" at bounding box center [803, 390] width 14 height 9
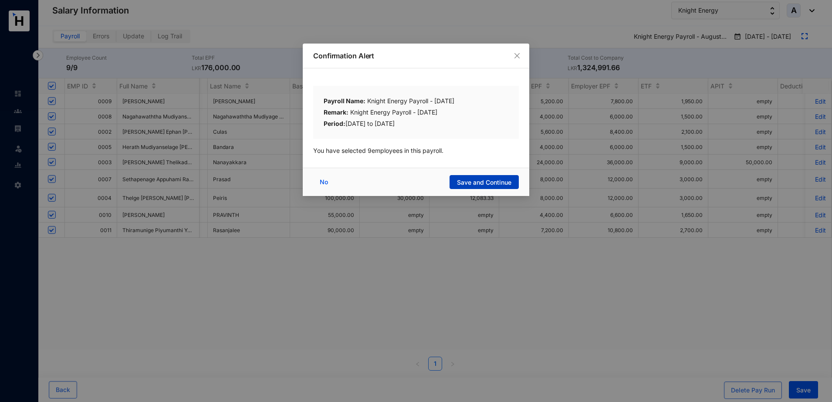
click at [482, 181] on span "Save and Continue" at bounding box center [484, 182] width 54 height 9
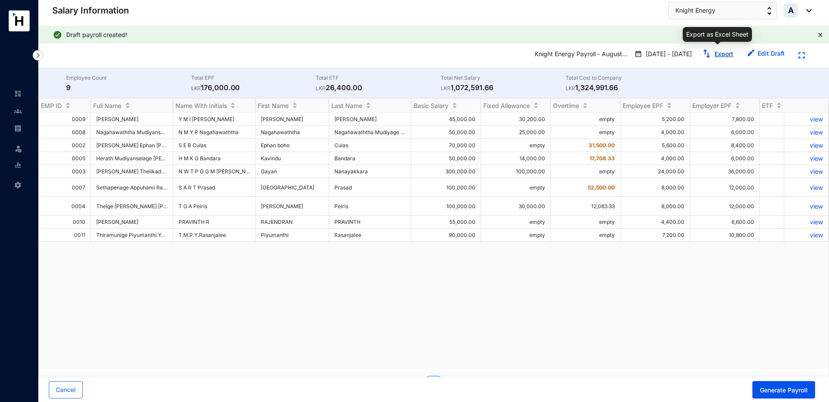
click at [718, 52] on link "Export" at bounding box center [724, 53] width 19 height 7
click at [782, 391] on span "Generate Payroll" at bounding box center [784, 390] width 48 height 9
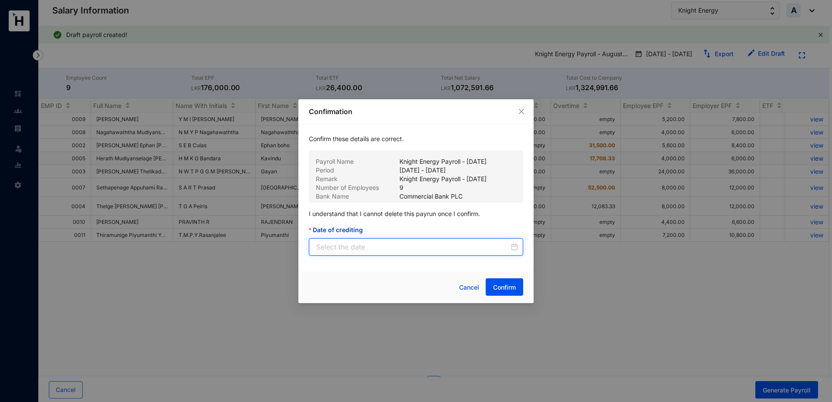
click at [447, 248] on input "Date of crediting" at bounding box center [412, 247] width 193 height 10
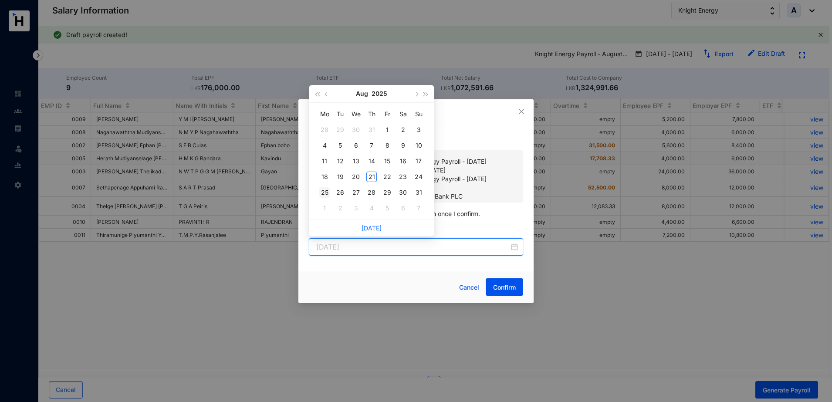
type input "[DATE]"
click at [328, 191] on div "25" at bounding box center [324, 192] width 10 height 10
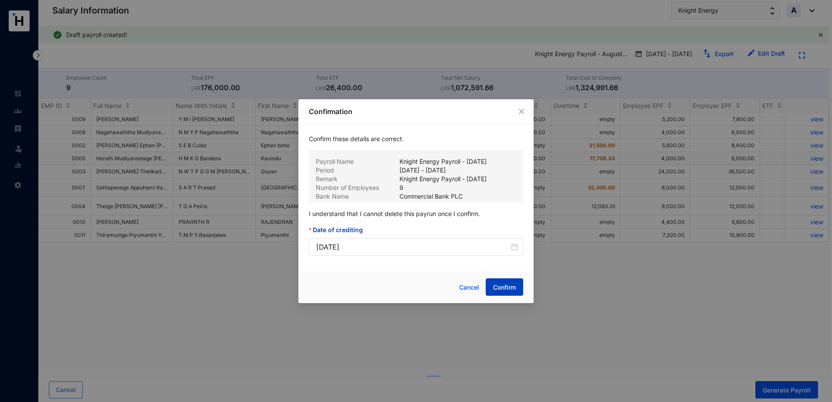
click at [508, 287] on span "Confirm" at bounding box center [504, 287] width 23 height 9
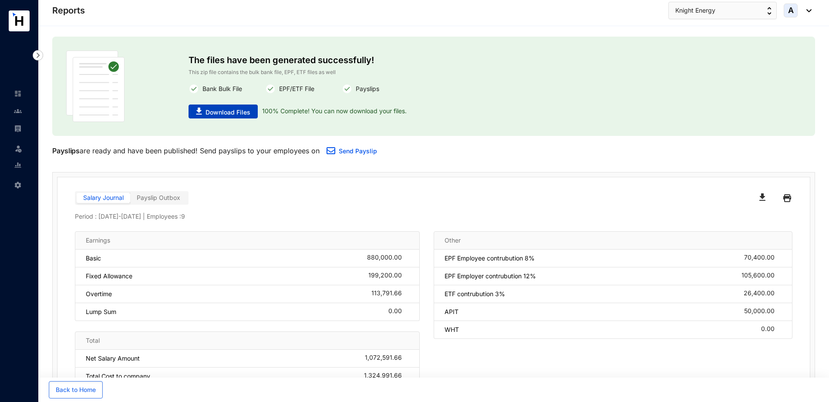
click at [247, 112] on span "Download Files" at bounding box center [228, 112] width 45 height 9
click at [485, 110] on div "Download Files 100% Complete! You can now download your files." at bounding box center [373, 112] width 368 height 14
click at [762, 195] on img "button" at bounding box center [762, 196] width 6 height 7
click at [361, 149] on link "Send Payslip" at bounding box center [358, 150] width 38 height 7
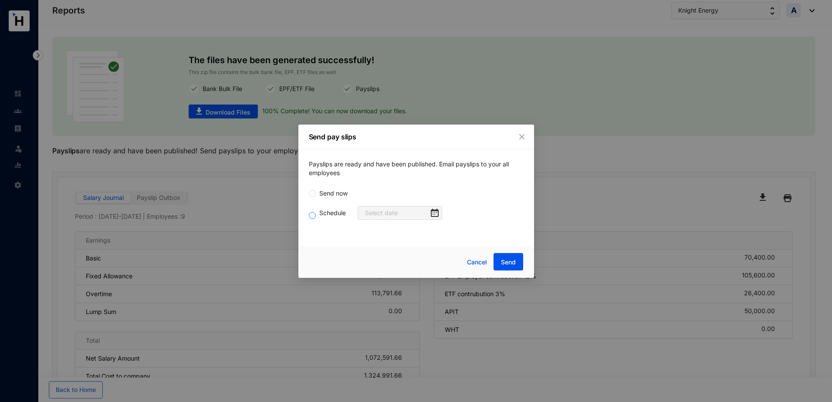
click at [324, 210] on span "Schedule" at bounding box center [333, 213] width 34 height 10
click at [316, 212] on input "Schedule" at bounding box center [312, 215] width 7 height 7
radio input "true"
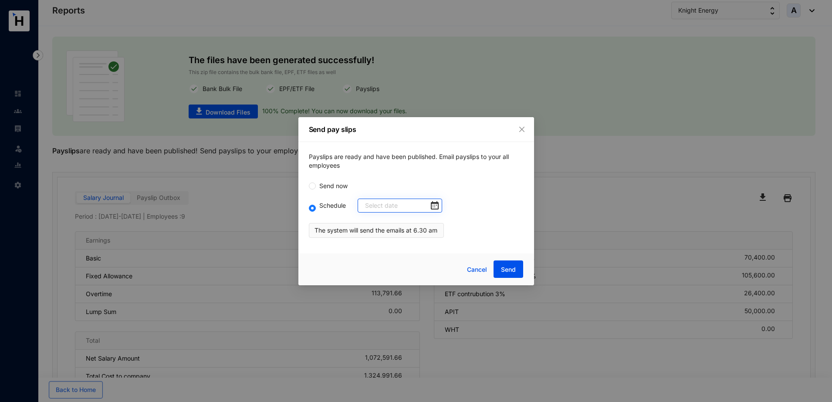
click at [428, 203] on div at bounding box center [402, 206] width 74 height 10
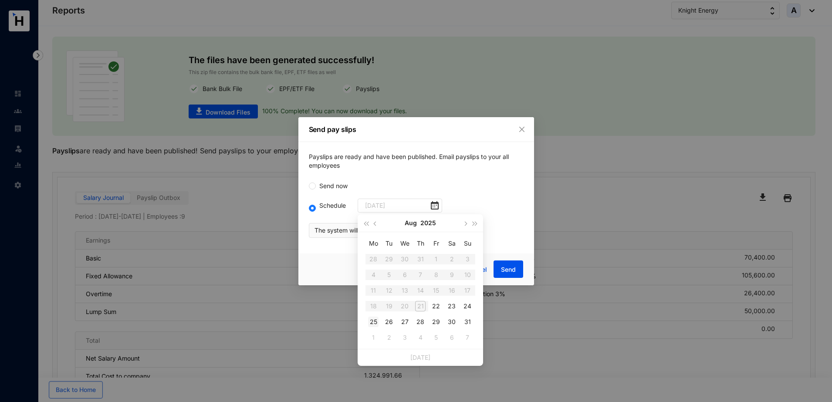
click at [379, 322] on td "25" at bounding box center [373, 322] width 16 height 16
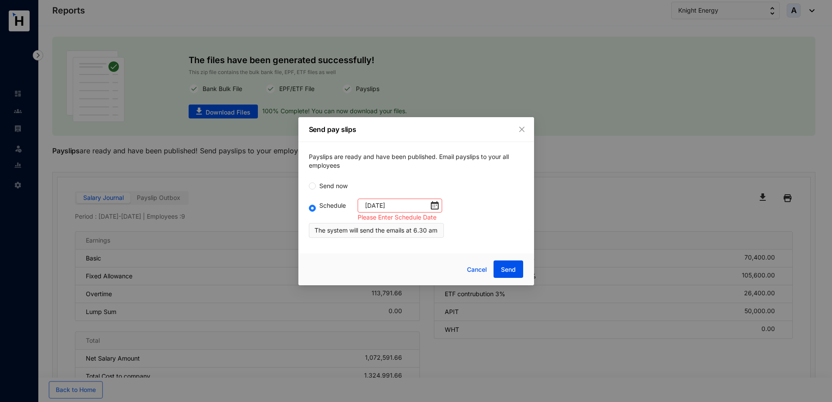
type input "[DATE]"
click at [514, 266] on span "Send" at bounding box center [508, 269] width 15 height 9
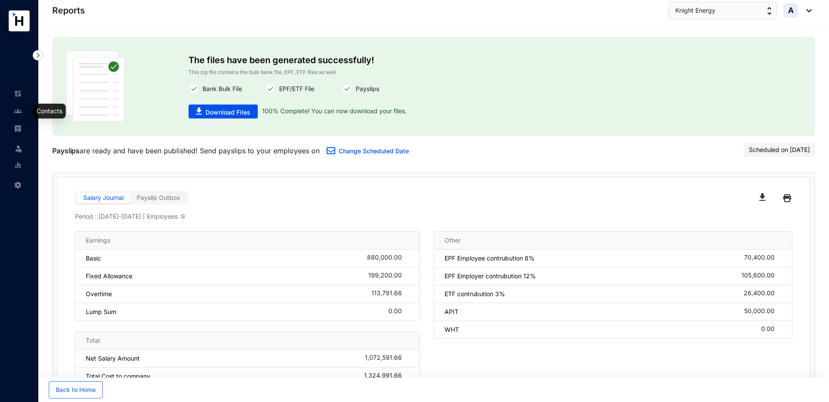
click at [21, 111] on img at bounding box center [18, 111] width 8 height 8
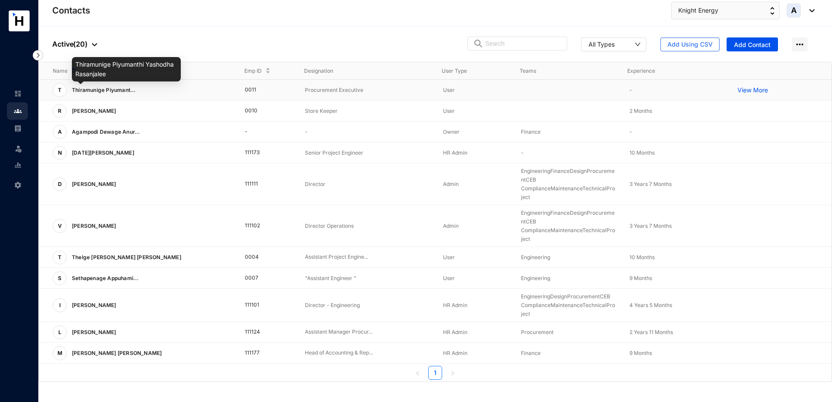
click at [133, 91] on span "Thiramunige Piyumant..." at bounding box center [104, 90] width 64 height 7
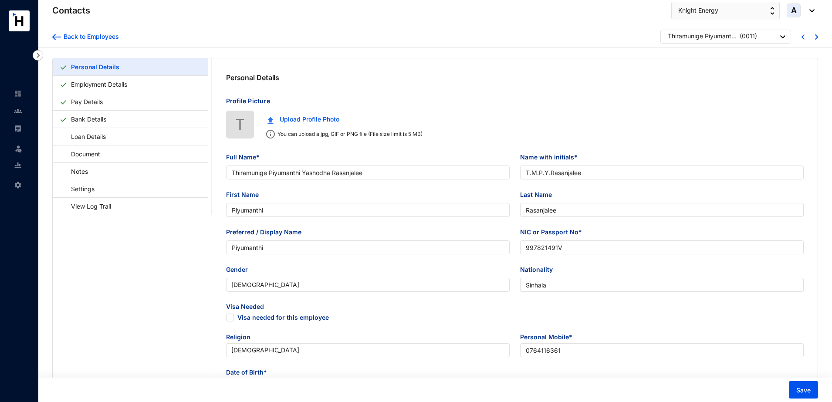
type input "[DATE]"
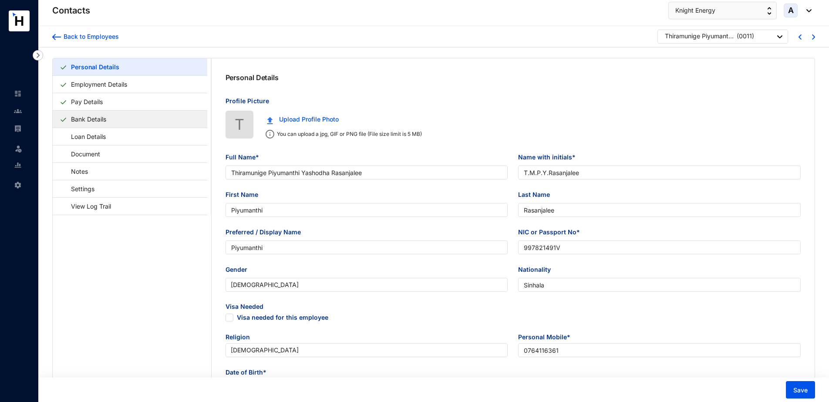
click at [98, 121] on link "Bank Details" at bounding box center [88, 119] width 42 height 18
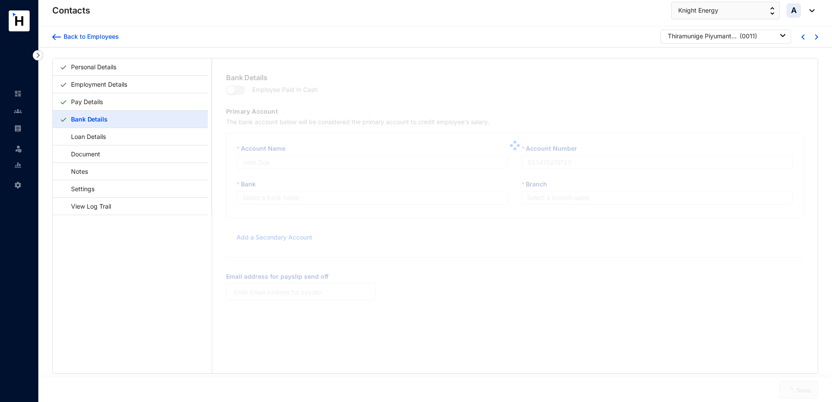
type input "T.M.P.Y.Rasanjalee"
type input "083200240008553"
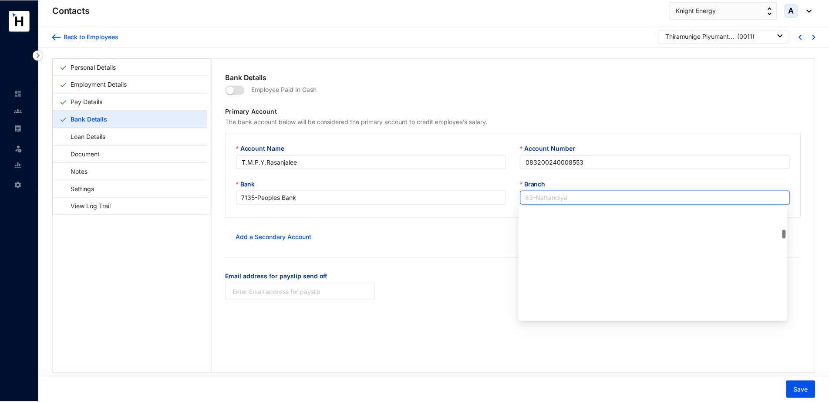
scroll to position [1031, 0]
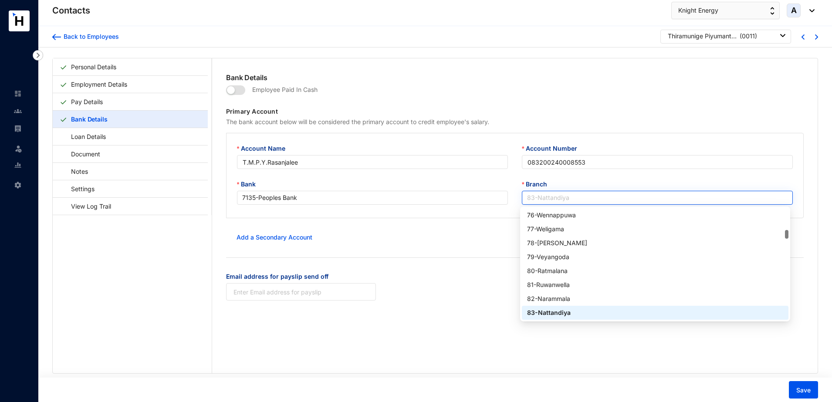
drag, startPoint x: 575, startPoint y: 197, endPoint x: 544, endPoint y: 197, distance: 31.4
click at [544, 197] on span "83 - Nattandiya" at bounding box center [657, 197] width 260 height 13
click at [635, 365] on div "Bank Details Employee Paid In Cash Primary Account The bank account below will …" at bounding box center [514, 215] width 605 height 315
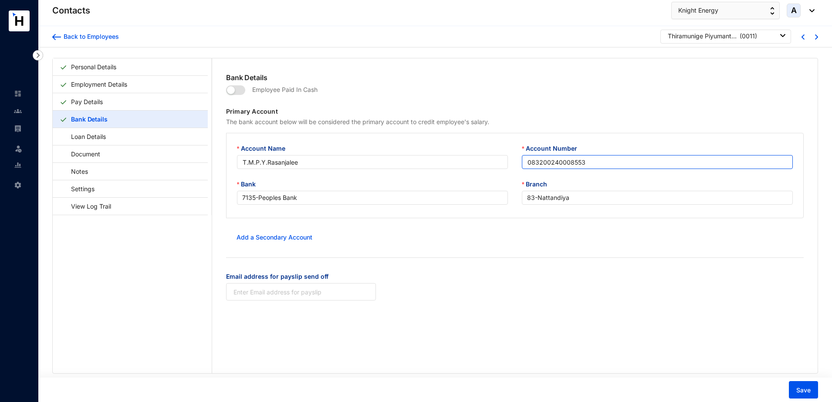
drag, startPoint x: 579, startPoint y: 165, endPoint x: 523, endPoint y: 166, distance: 55.7
click at [523, 166] on input "083200240008553" at bounding box center [657, 162] width 271 height 14
click at [96, 37] on div "Back to Employees" at bounding box center [90, 36] width 58 height 9
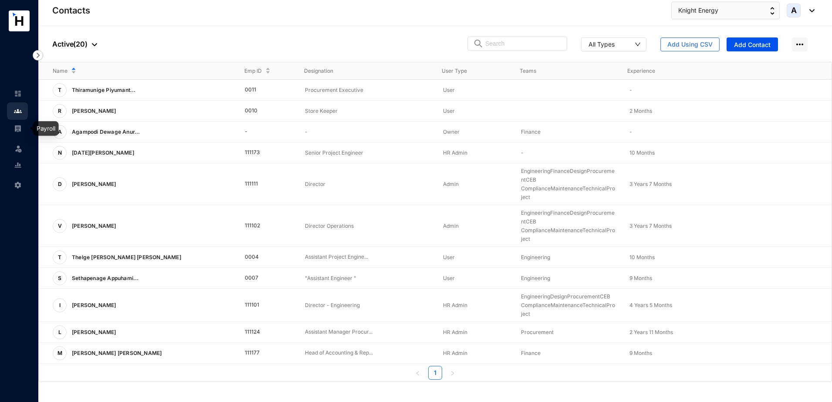
click at [17, 125] on img at bounding box center [18, 129] width 8 height 8
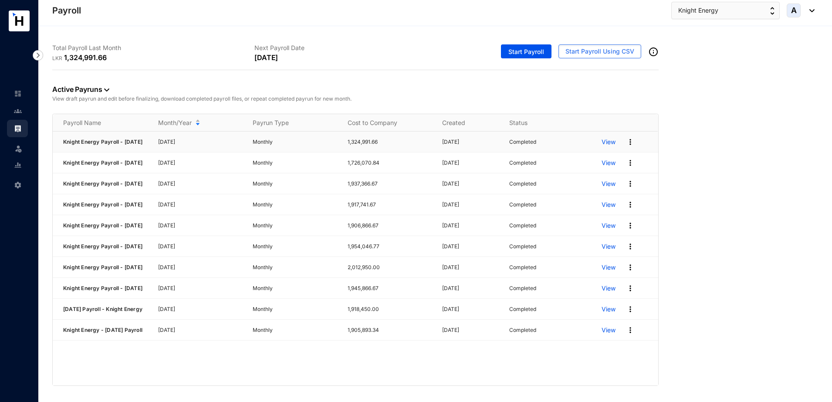
click at [631, 142] on img at bounding box center [630, 142] width 9 height 9
click at [593, 222] on p "Edit Pay Run" at bounding box center [596, 220] width 61 height 15
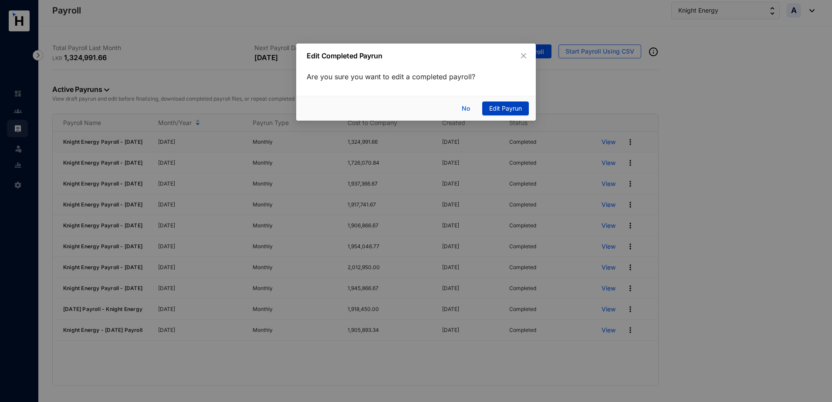
click at [494, 105] on span "Edit Payrun" at bounding box center [505, 109] width 33 height 10
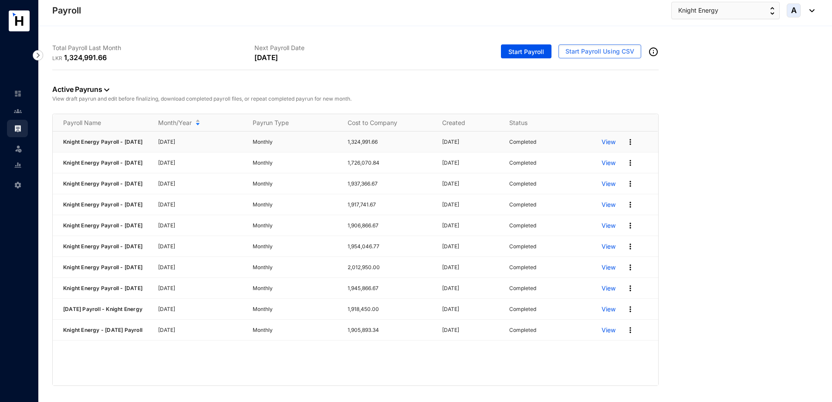
click at [629, 145] on img at bounding box center [630, 142] width 9 height 9
click at [613, 144] on p "View" at bounding box center [608, 142] width 14 height 9
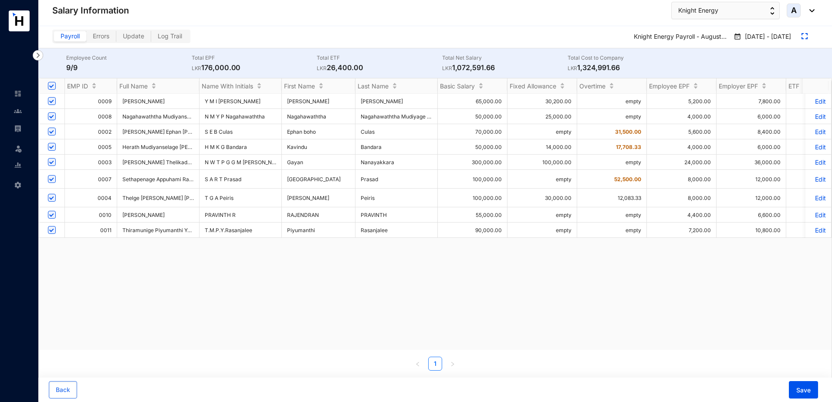
click at [815, 227] on p "Edit" at bounding box center [817, 229] width 15 height 7
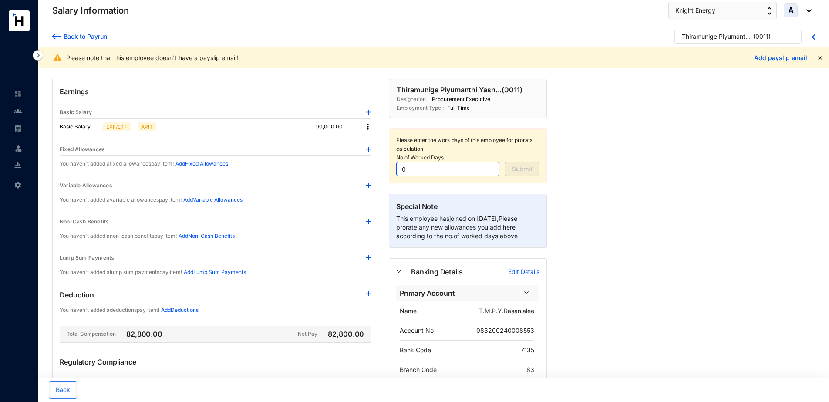
drag, startPoint x: 445, startPoint y: 171, endPoint x: 399, endPoint y: 167, distance: 46.4
click at [399, 169] on input "0" at bounding box center [447, 169] width 103 height 14
type input "19"
click at [530, 169] on span "Submit" at bounding box center [522, 169] width 20 height 9
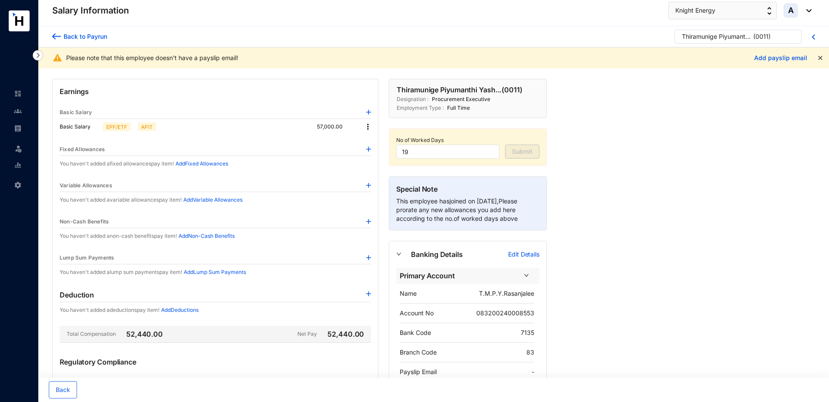
click at [87, 39] on div "Back to Payrun" at bounding box center [84, 36] width 46 height 9
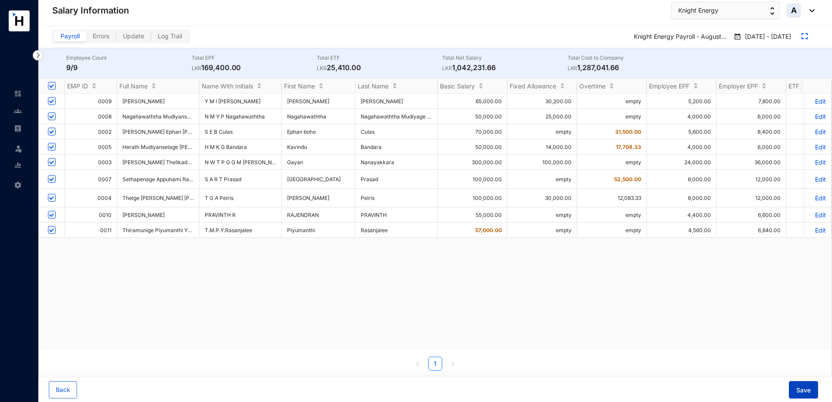
click at [810, 386] on span "Save" at bounding box center [803, 390] width 14 height 9
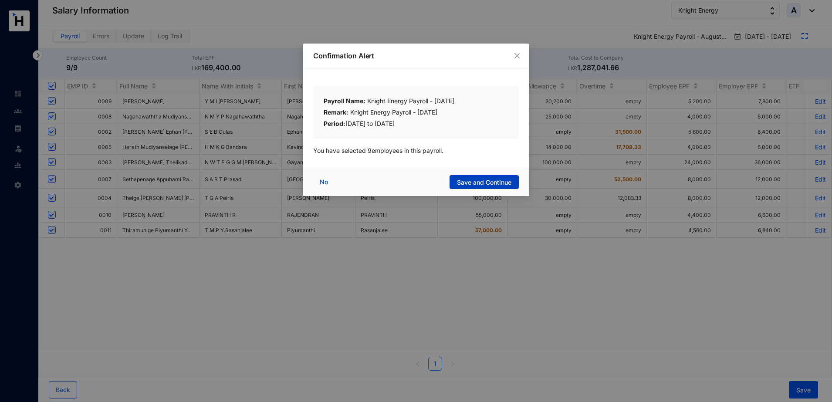
click at [460, 185] on span "Save and Continue" at bounding box center [484, 182] width 54 height 9
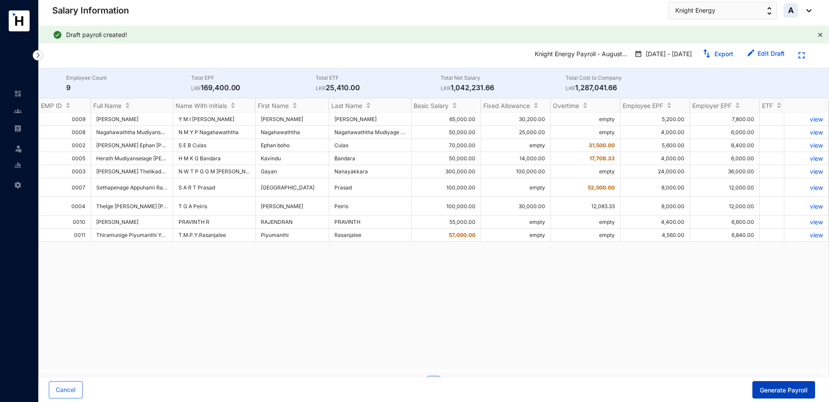
click at [805, 388] on span "Generate Payroll" at bounding box center [784, 390] width 48 height 9
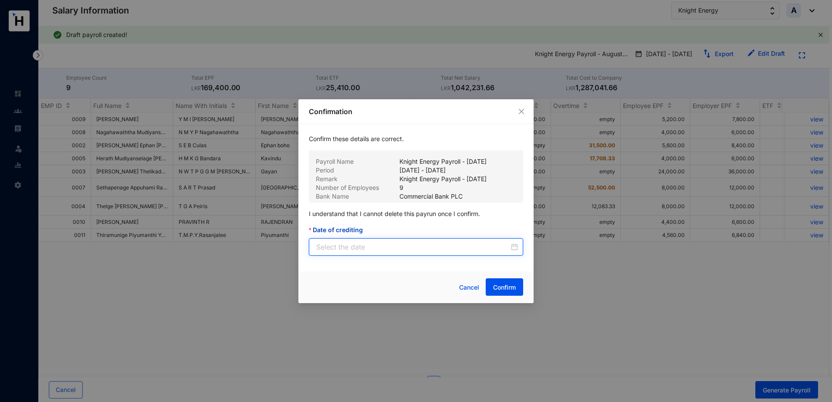
click at [417, 249] on input "Date of crediting" at bounding box center [412, 247] width 193 height 10
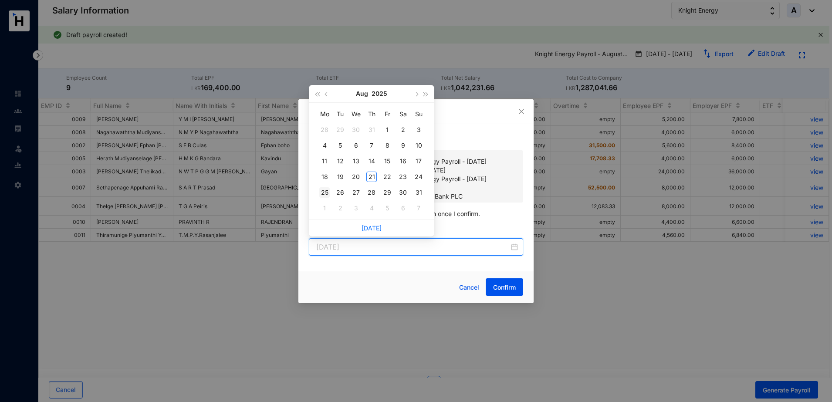
type input "[DATE]"
click at [320, 189] on div "25" at bounding box center [324, 192] width 10 height 10
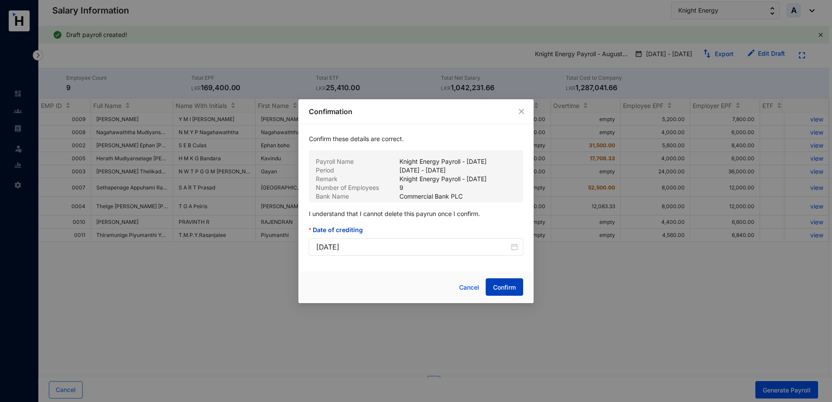
click at [508, 283] on span "Confirm" at bounding box center [504, 287] width 23 height 9
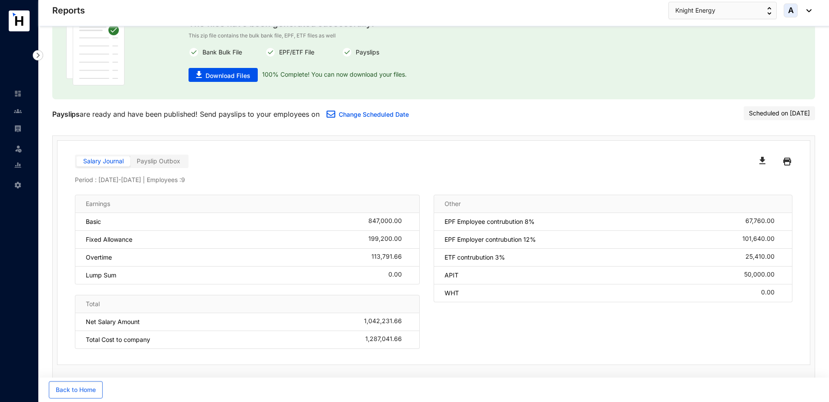
scroll to position [51, 0]
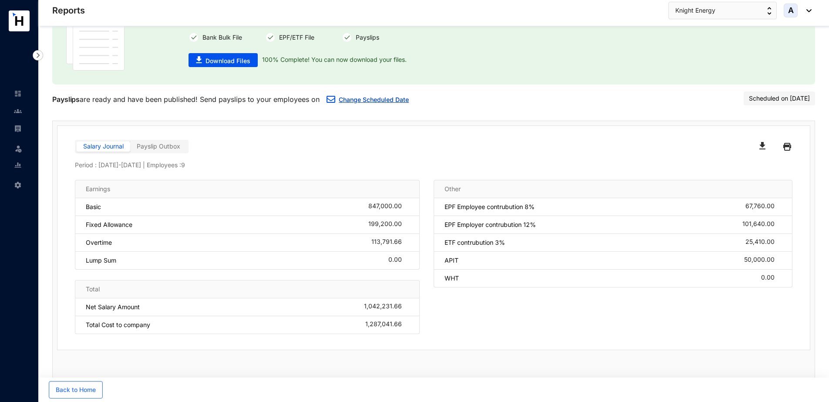
click at [384, 101] on link "Change Scheduled Date" at bounding box center [374, 99] width 70 height 7
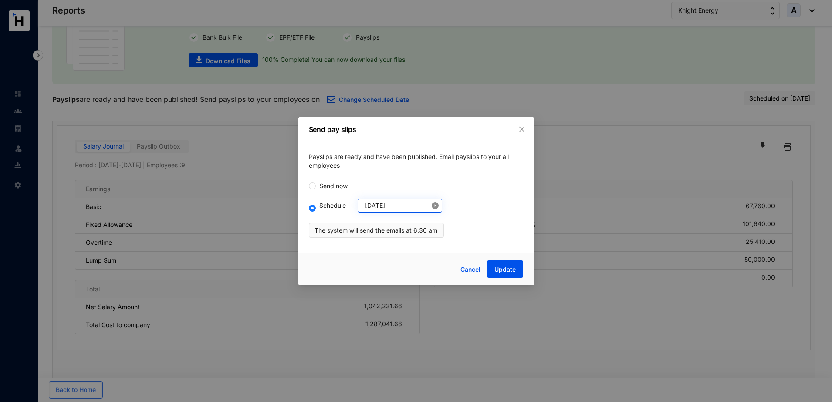
click at [432, 208] on icon "close-circle" at bounding box center [435, 205] width 7 height 7
click at [385, 208] on input at bounding box center [397, 206] width 64 height 10
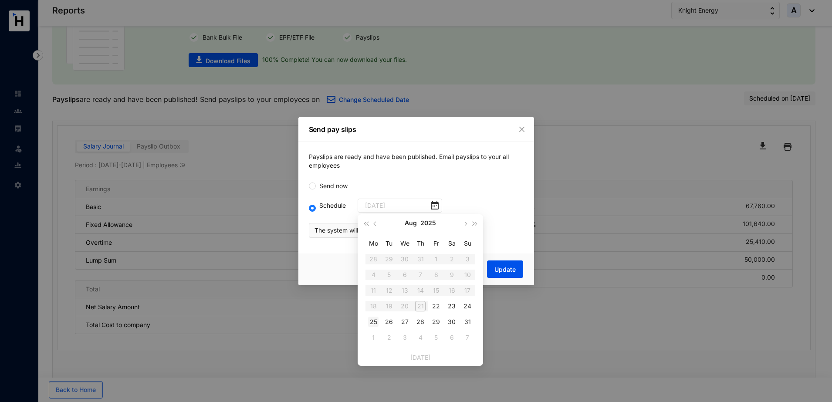
click at [374, 320] on div "25" at bounding box center [373, 322] width 10 height 10
type input "[DATE]"
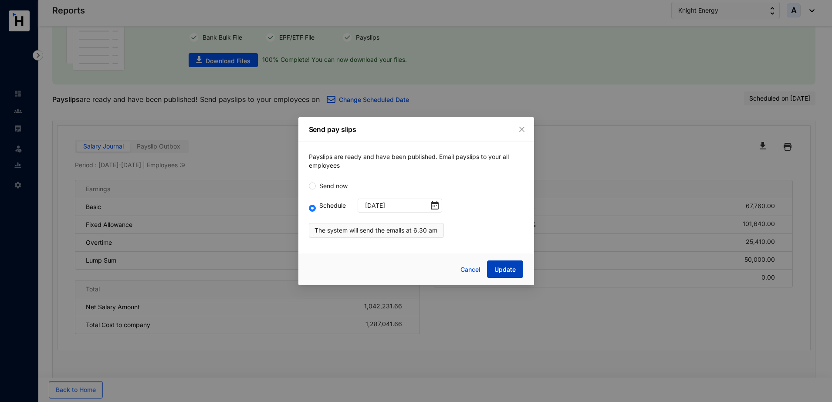
click at [503, 266] on span "Update" at bounding box center [504, 269] width 21 height 9
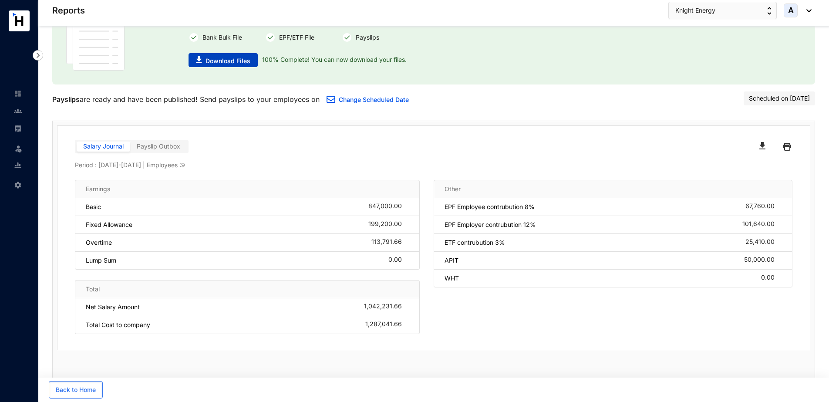
click at [237, 59] on span "Download Files" at bounding box center [228, 61] width 45 height 9
click at [545, 142] on div at bounding box center [613, 147] width 359 height 14
click at [765, 146] on img "button" at bounding box center [762, 145] width 6 height 7
click at [372, 135] on div "Salary Journal Payslip Outbox Period : [DATE] - [DATE] | Employees : 9 Earnings…" at bounding box center [433, 238] width 752 height 224
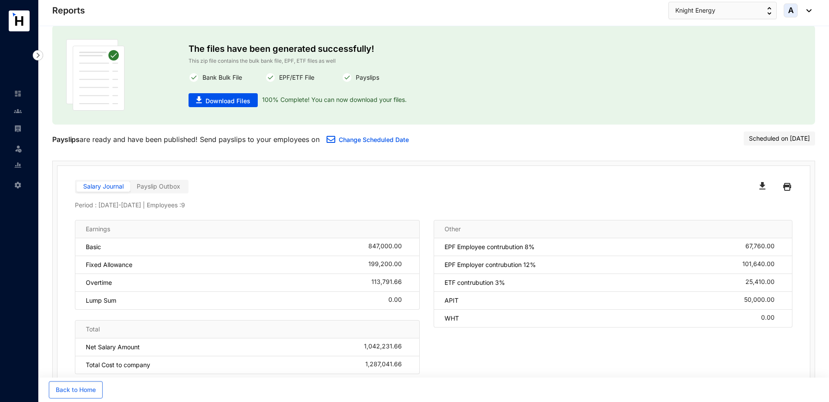
scroll to position [0, 0]
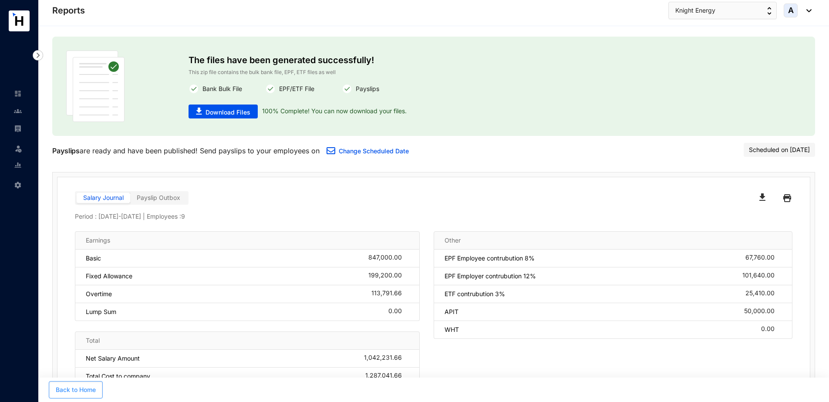
click at [82, 391] on span "Back to Home" at bounding box center [76, 389] width 40 height 9
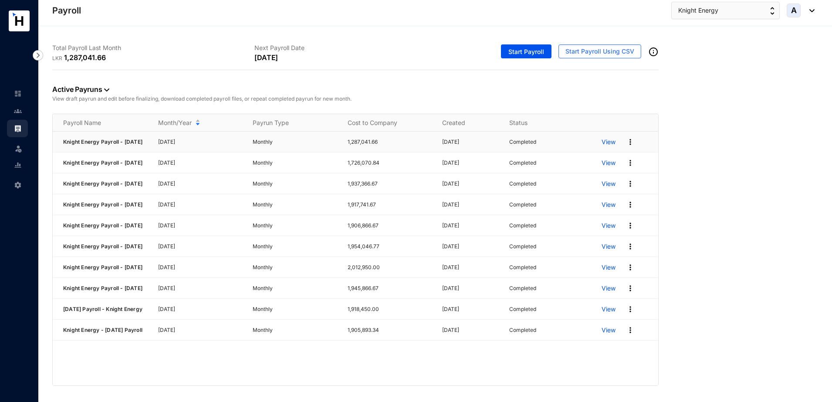
click at [610, 143] on p "View" at bounding box center [608, 142] width 14 height 9
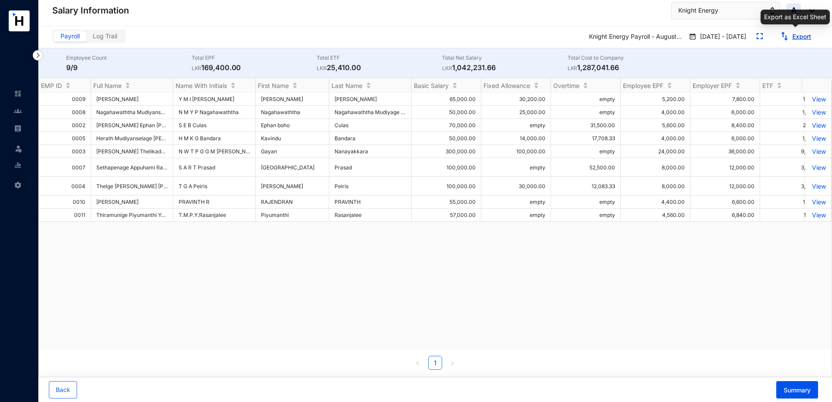
click at [799, 38] on link "Export" at bounding box center [801, 36] width 19 height 7
click at [802, 394] on span "Summary" at bounding box center [796, 390] width 27 height 9
